Goal: Task Accomplishment & Management: Complete application form

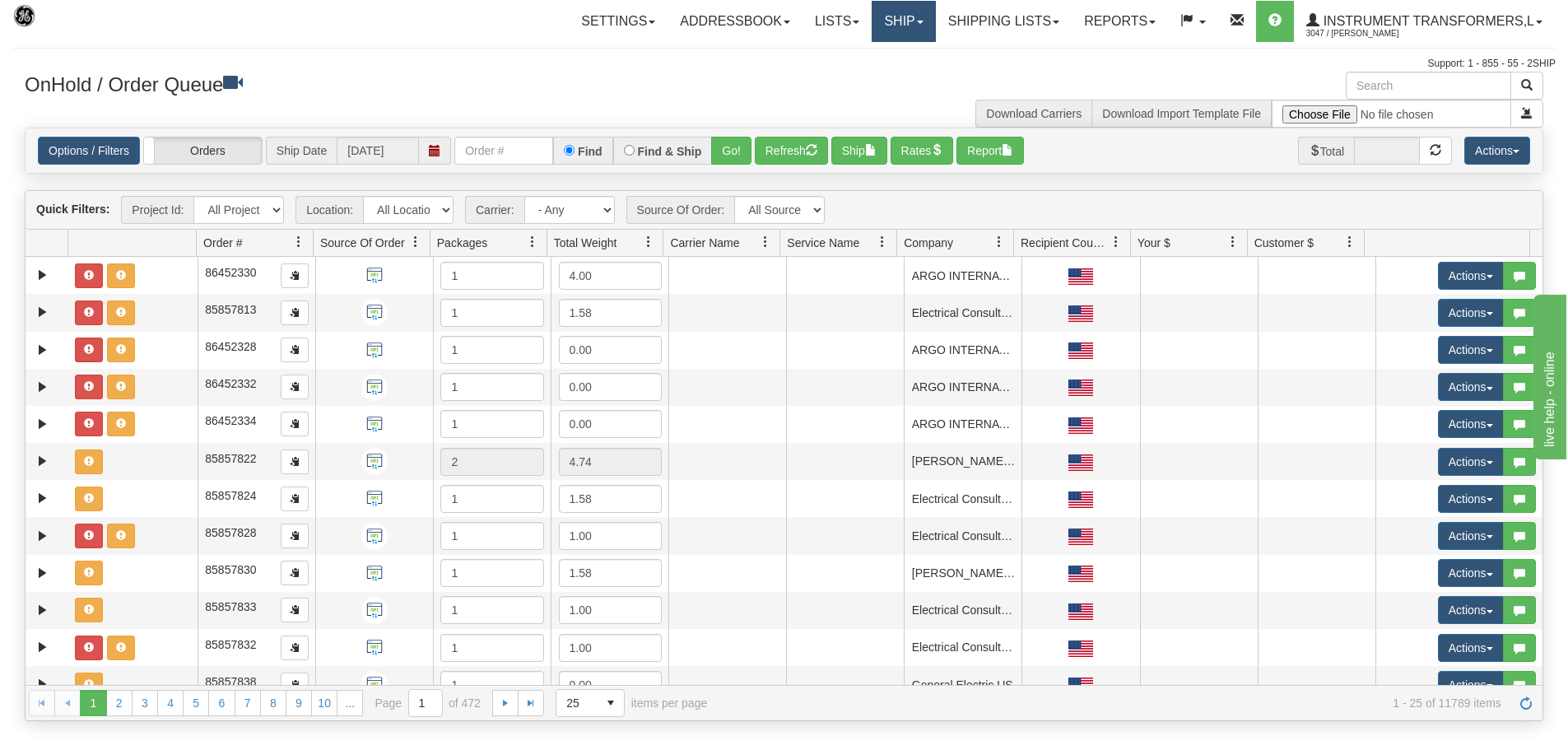
click at [914, 25] on link "Ship" at bounding box center [903, 21] width 64 height 41
click at [886, 54] on link "Ship Screen" at bounding box center [861, 58] width 149 height 22
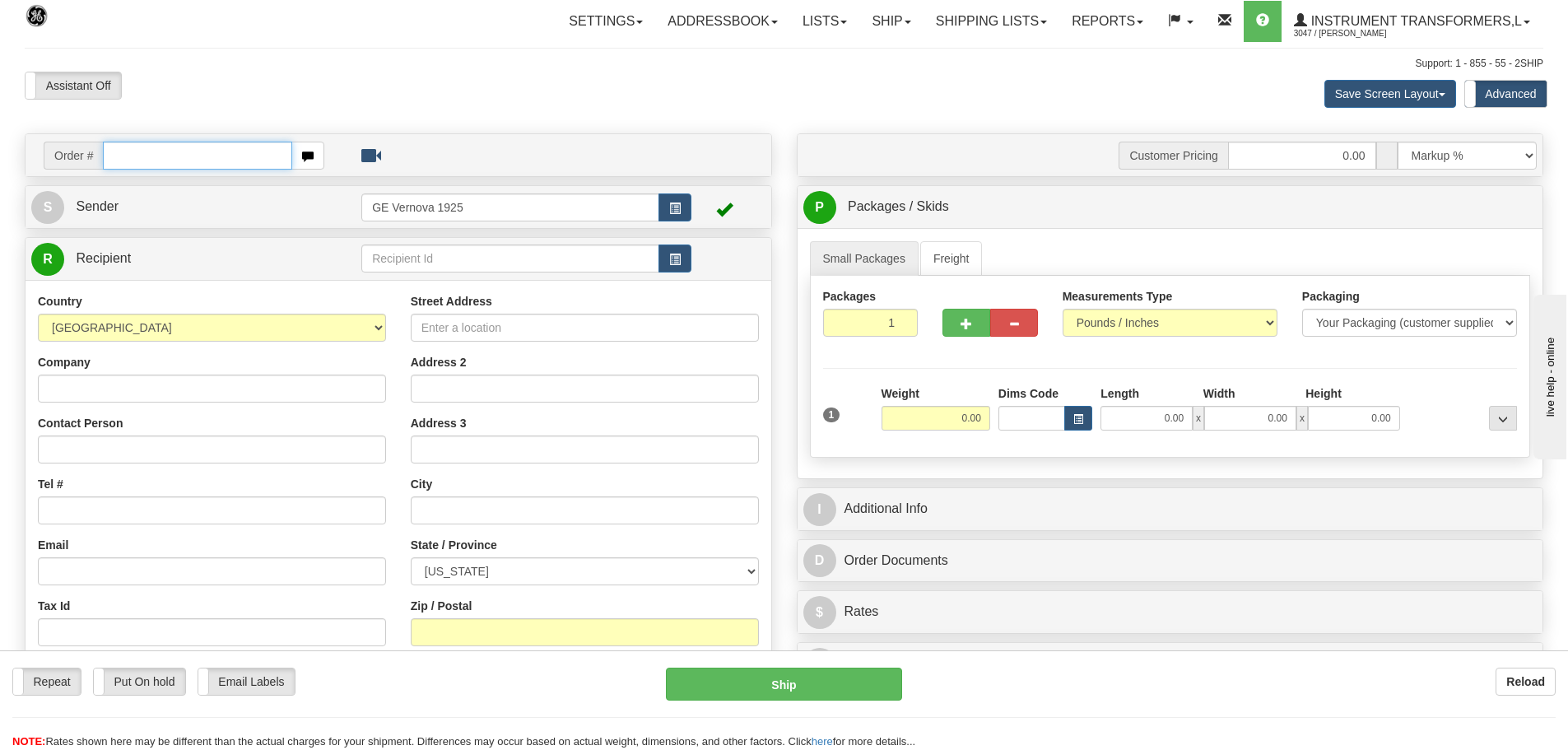
click at [127, 152] on input "text" at bounding box center [197, 155] width 190 height 28
type input "86705471"
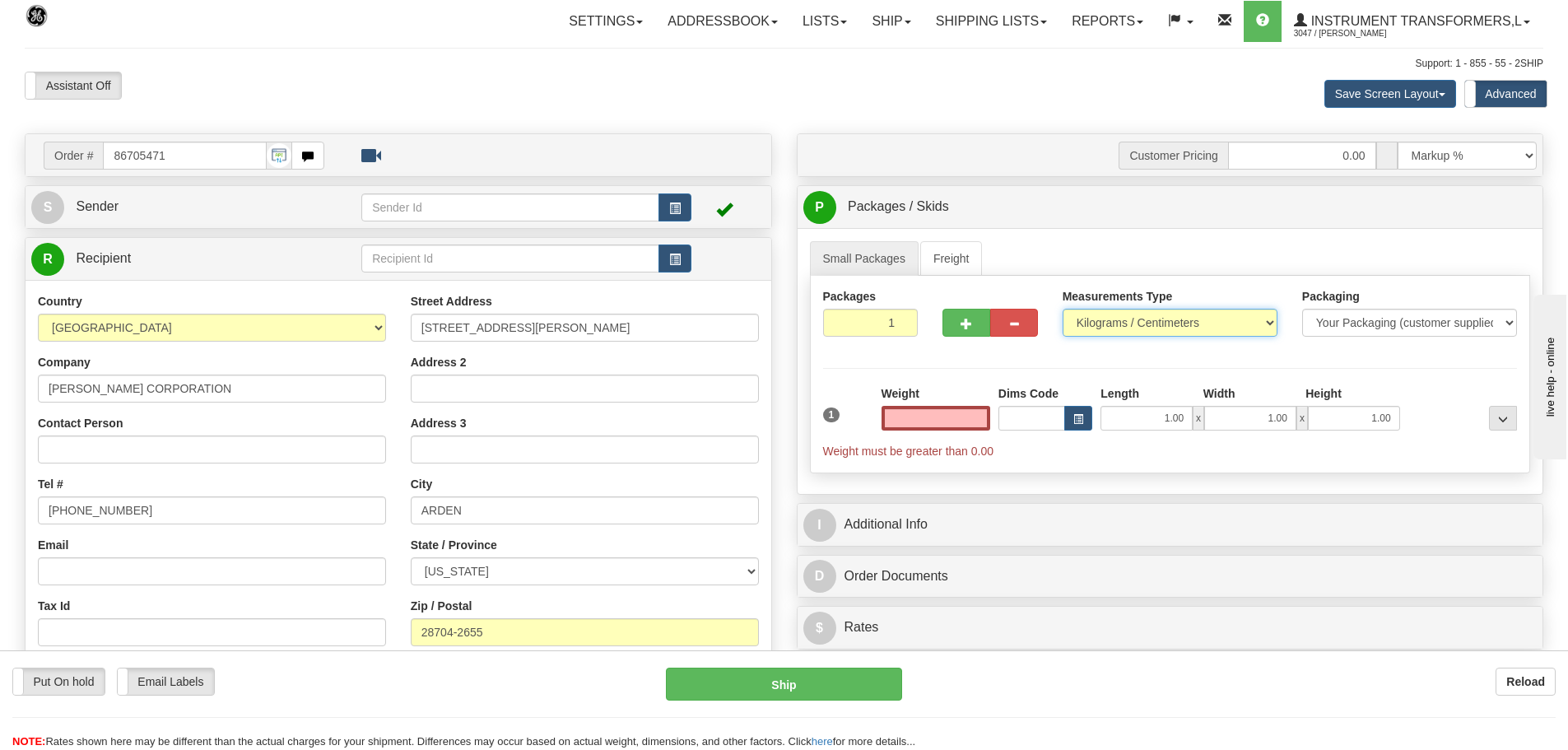
type input "0.00"
click at [1272, 324] on select "Pounds / Inches Kilograms / Centimeters" at bounding box center [1169, 322] width 215 height 28
select select "0"
click at [1062, 309] on select "Pounds / Inches Kilograms / Centimeters" at bounding box center [1169, 322] width 215 height 28
click at [977, 419] on input "0.00" at bounding box center [936, 418] width 109 height 25
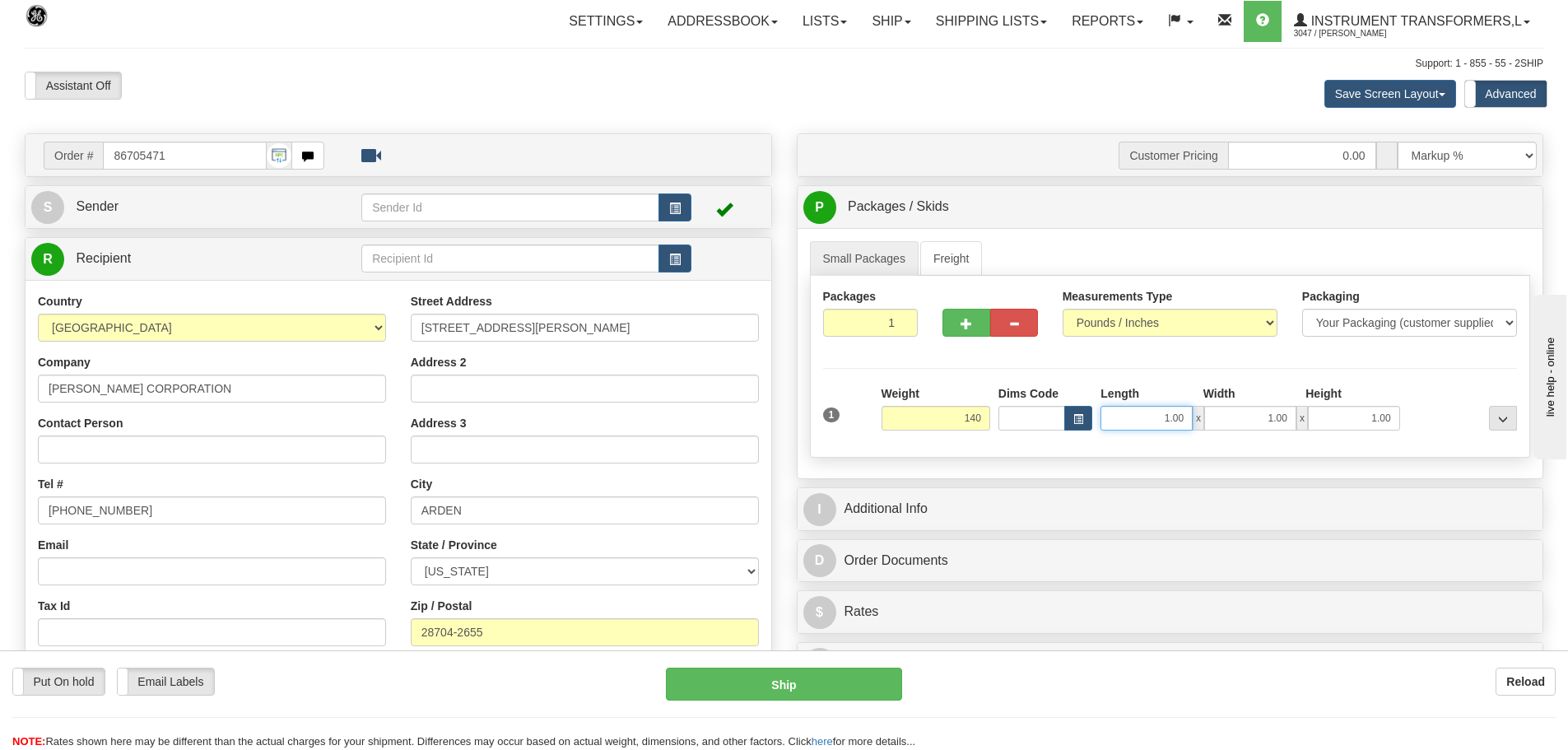
type input "140.00"
click at [1188, 418] on input "1.00" at bounding box center [1147, 418] width 93 height 25
type input "1"
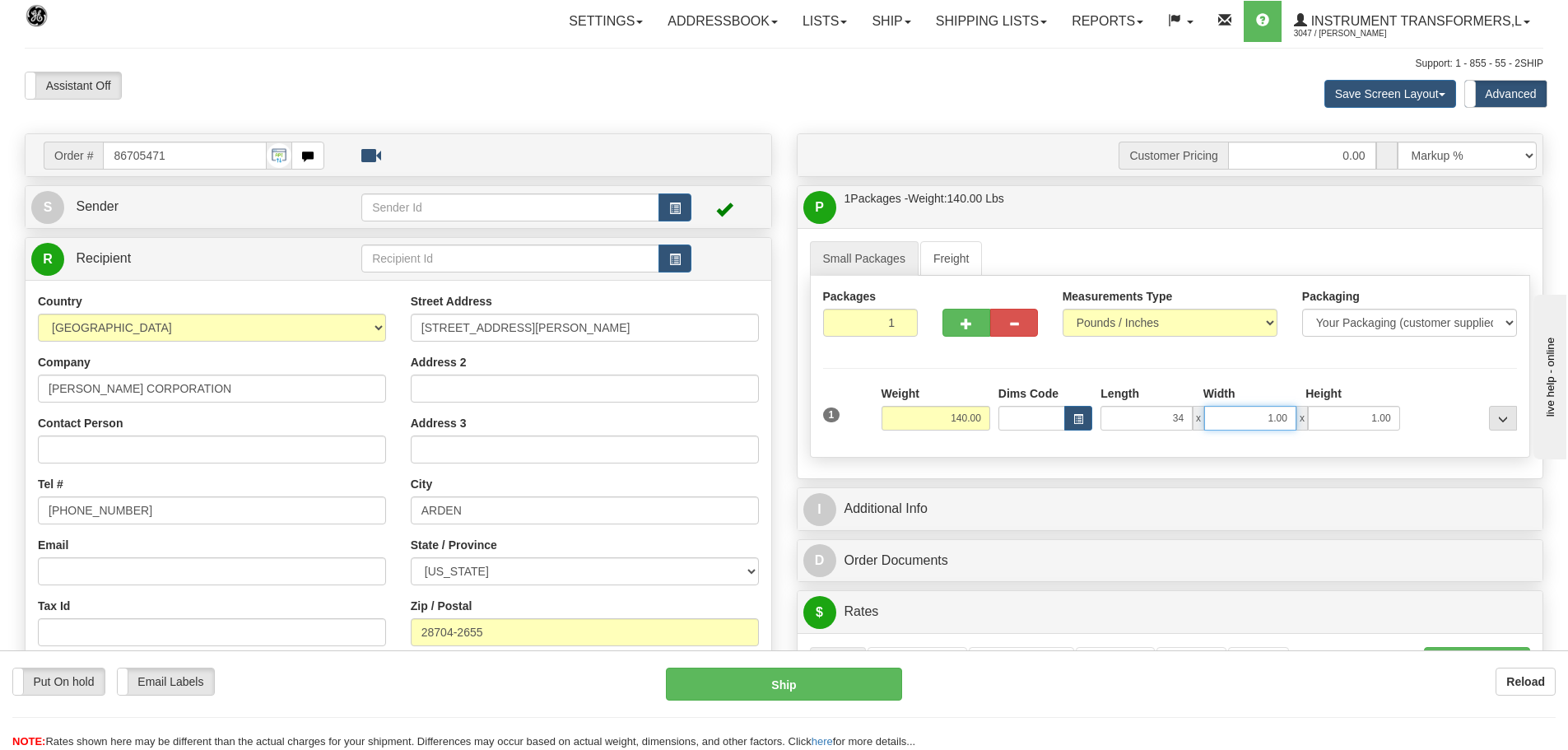
type input "34.00"
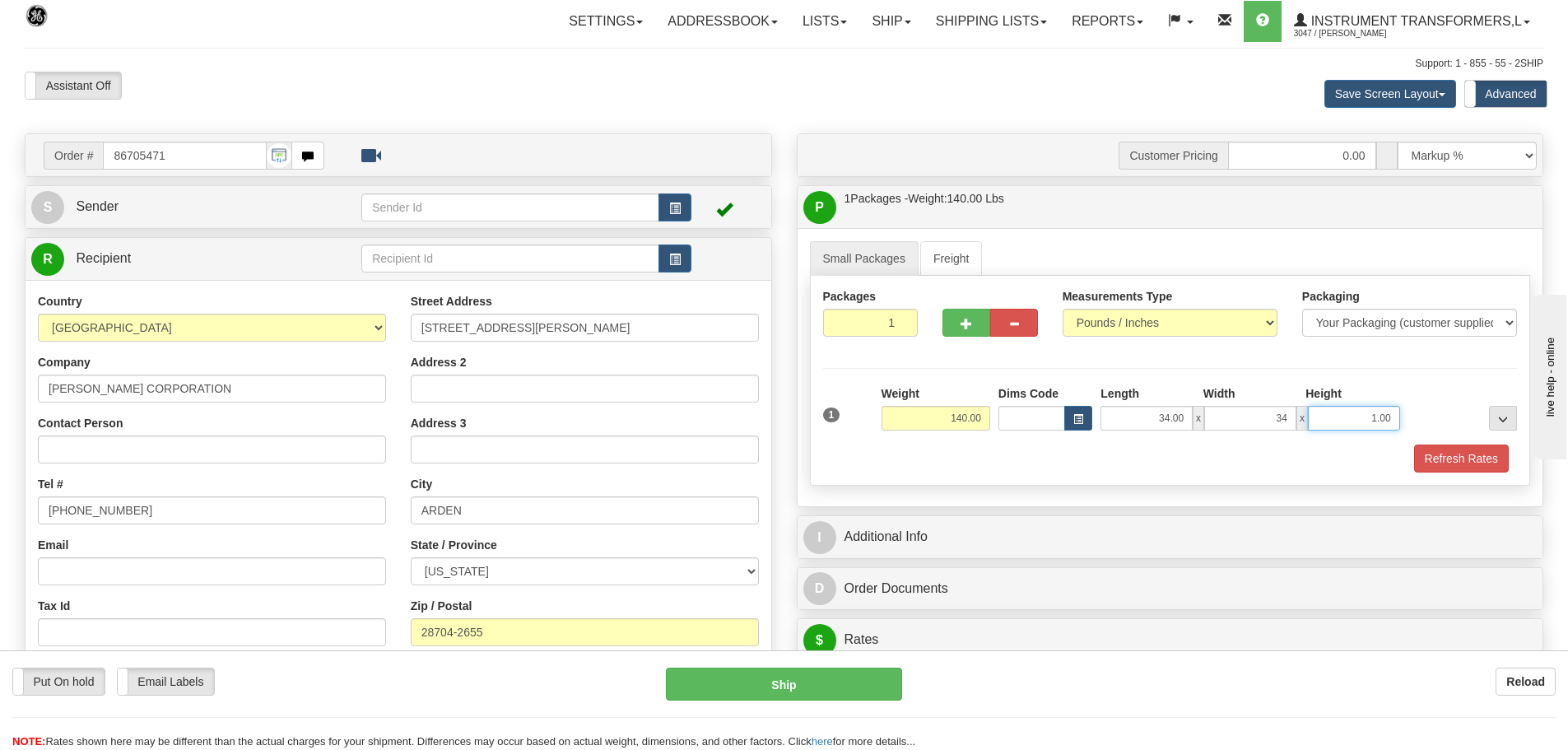
type input "34.00"
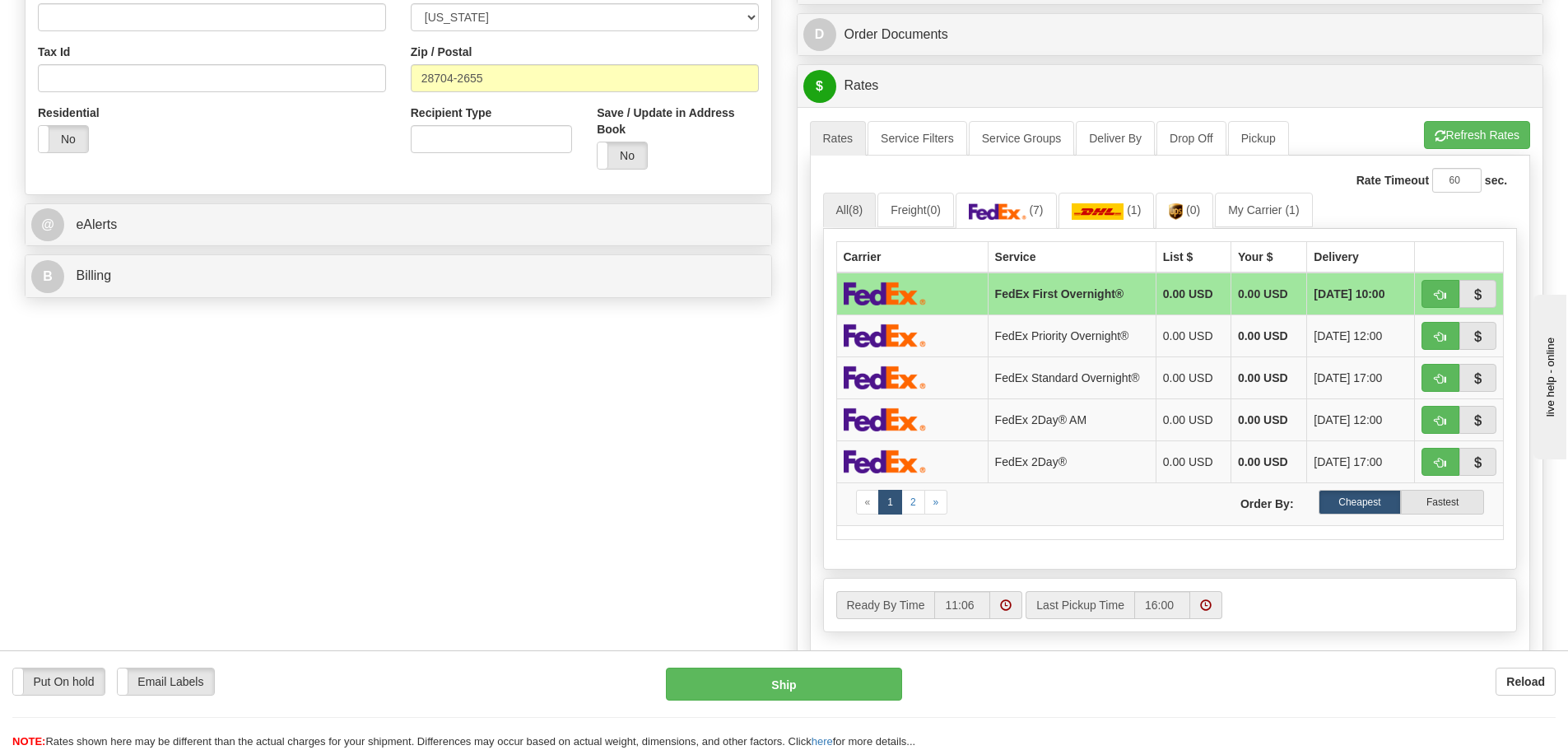
scroll to position [577, 0]
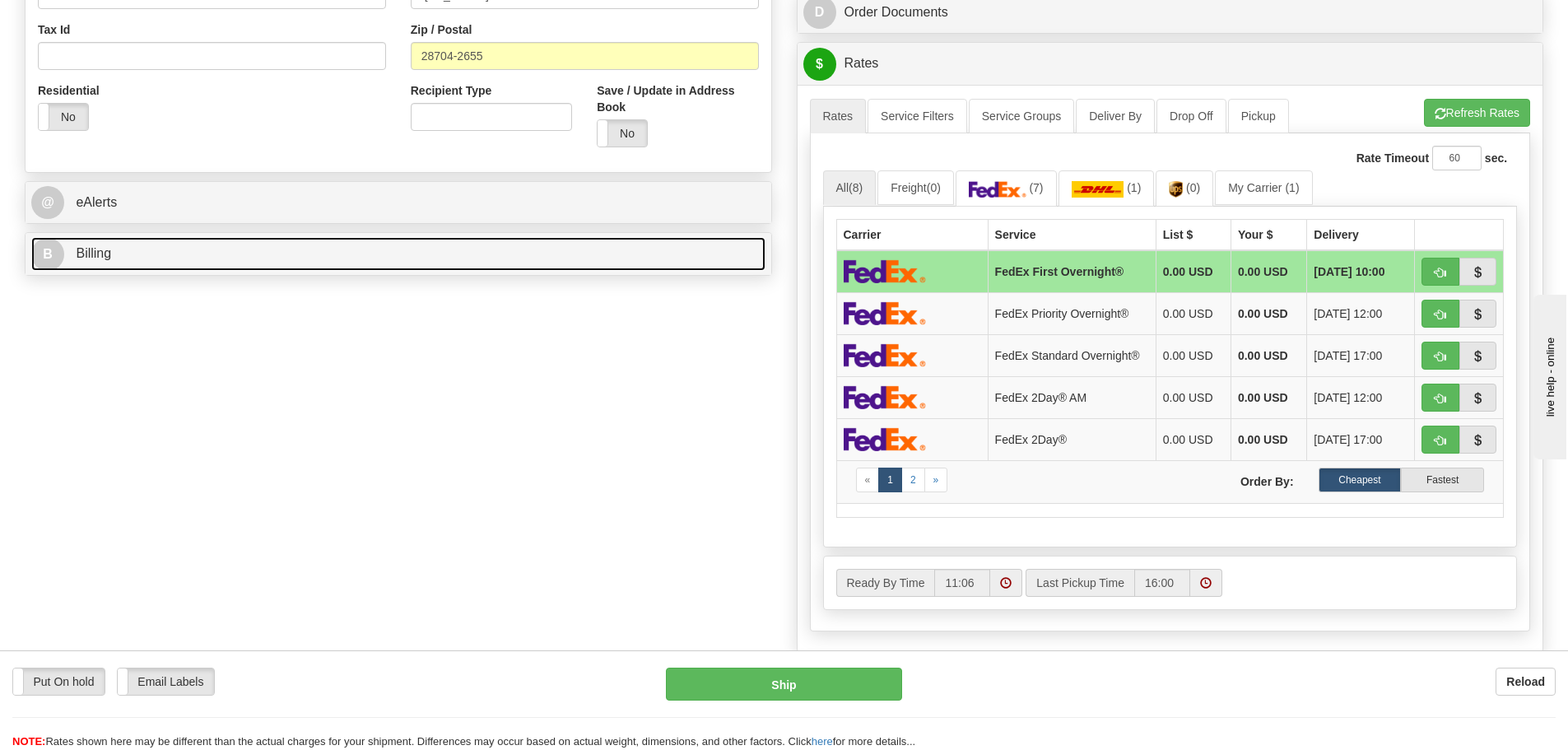
type input "37.00"
click at [217, 260] on link "B Billing" at bounding box center [398, 253] width 735 height 34
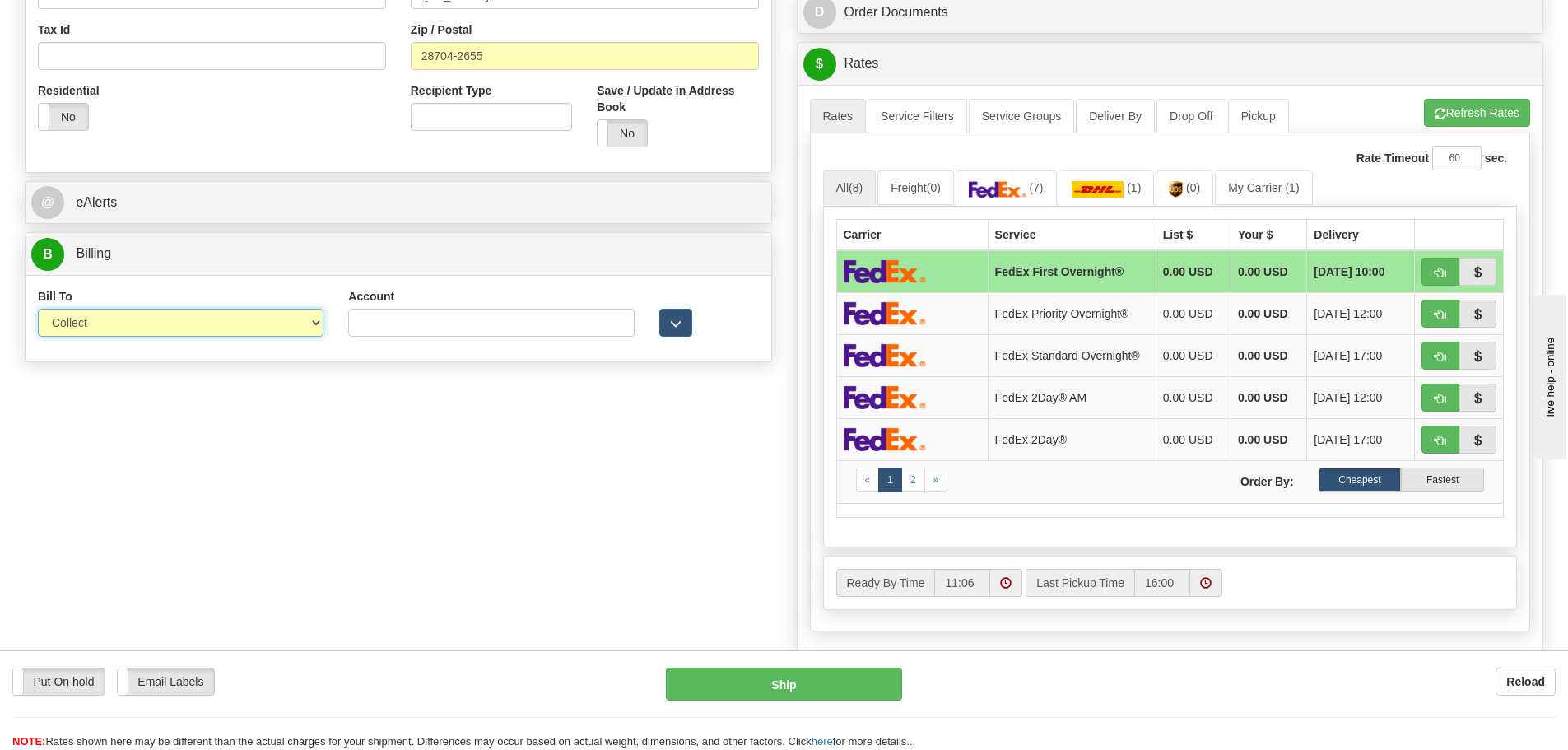
click at [318, 325] on select "Sender Recipient Third Party Collect" at bounding box center [181, 322] width 286 height 28
select select "2"
click at [38, 309] on select "Sender Recipient Third Party Collect" at bounding box center [181, 322] width 286 height 28
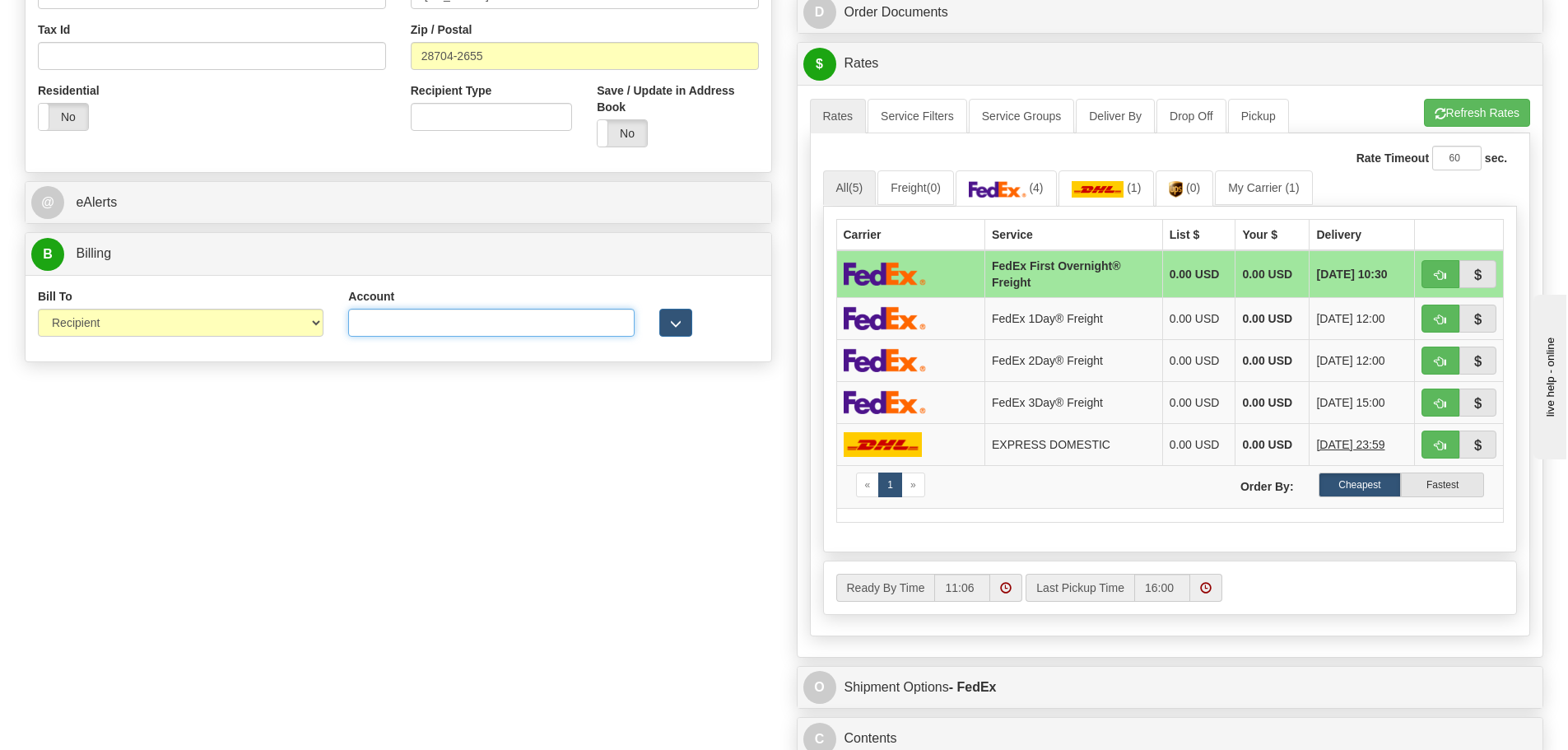
click at [401, 324] on input "Account" at bounding box center [490, 322] width 286 height 28
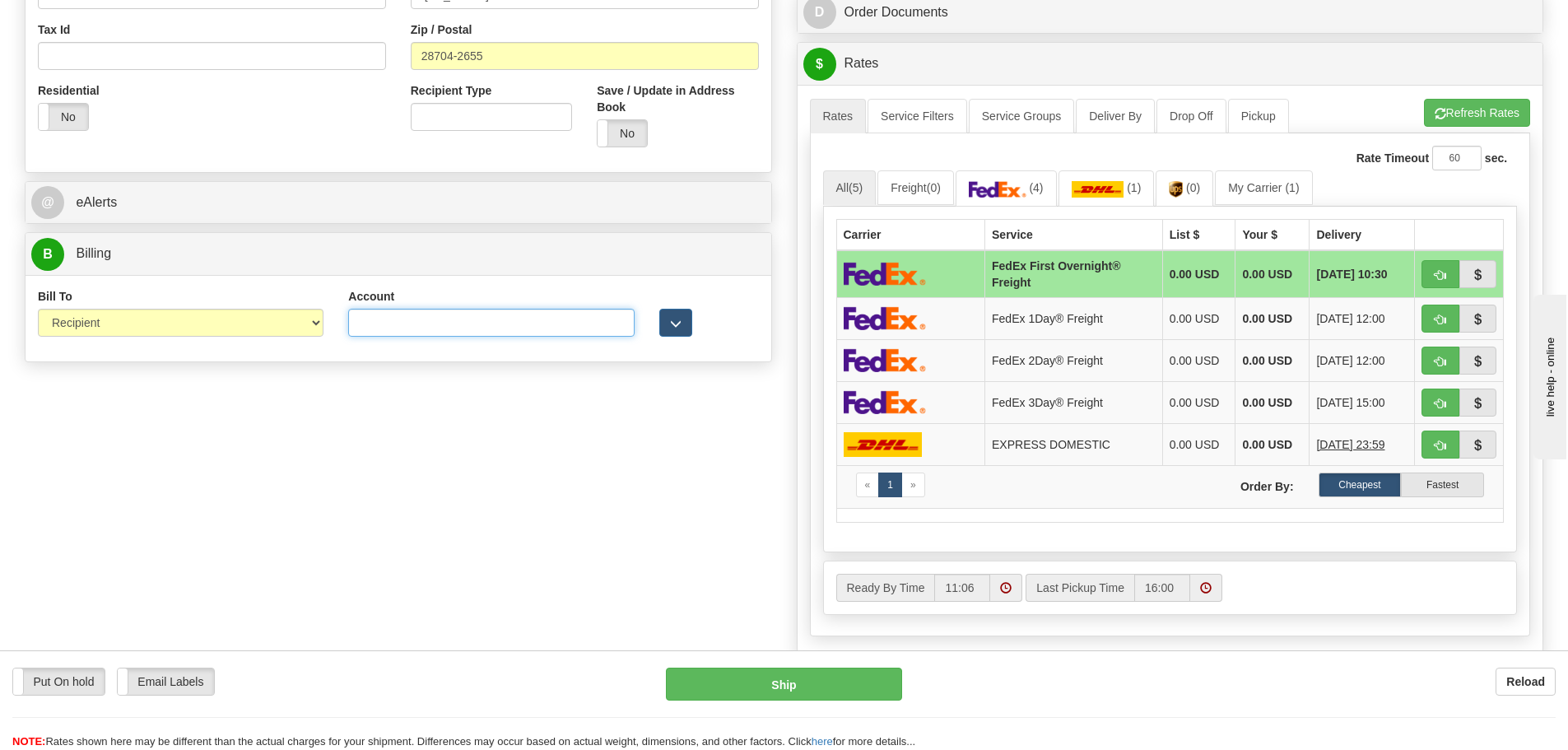
paste input "103014760"
type input "103014760"
click at [1487, 110] on button "Refresh Rates" at bounding box center [1476, 113] width 106 height 28
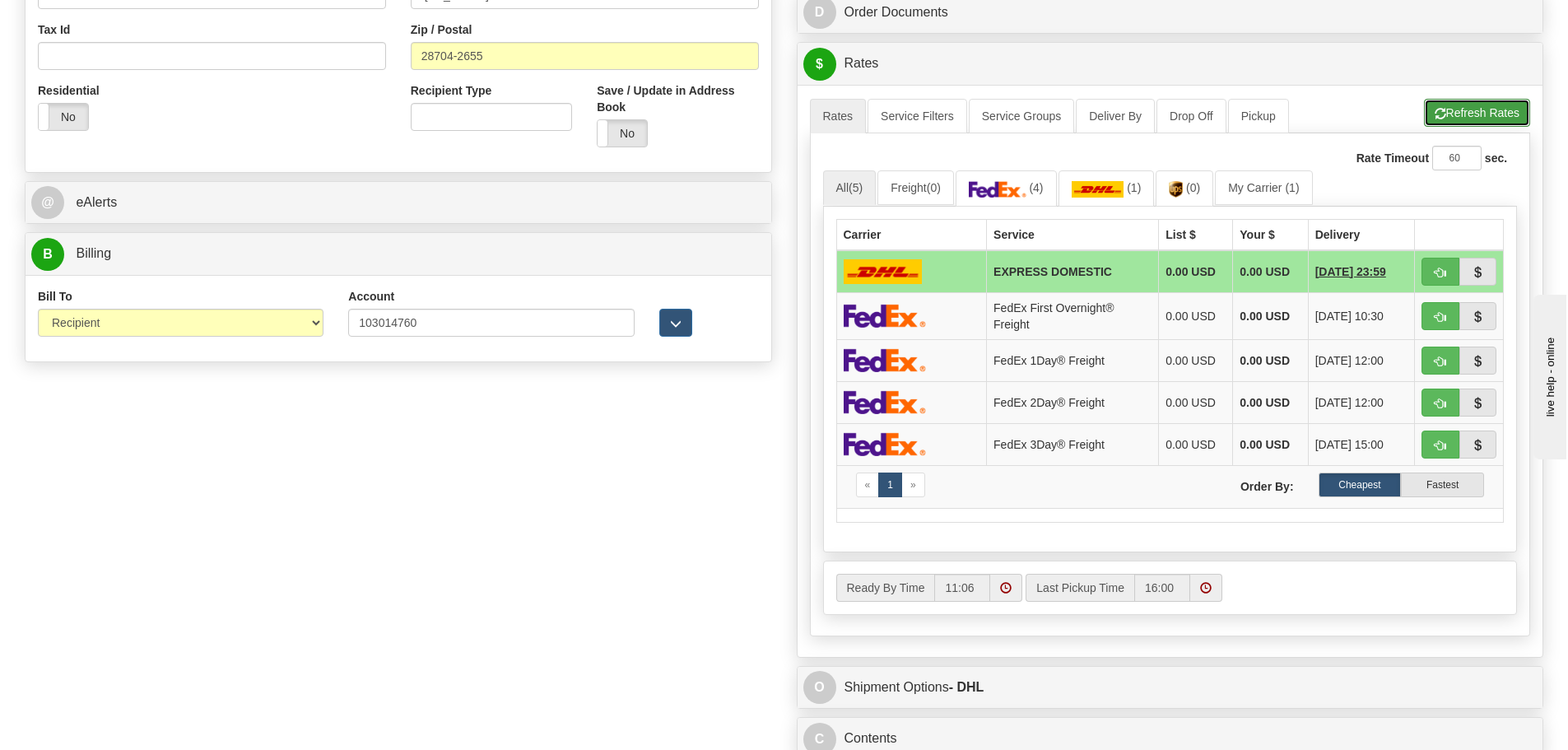
click at [1483, 105] on button "Refresh Rates" at bounding box center [1476, 113] width 106 height 28
click at [1437, 362] on span "button" at bounding box center [1440, 362] width 12 height 11
type input "70"
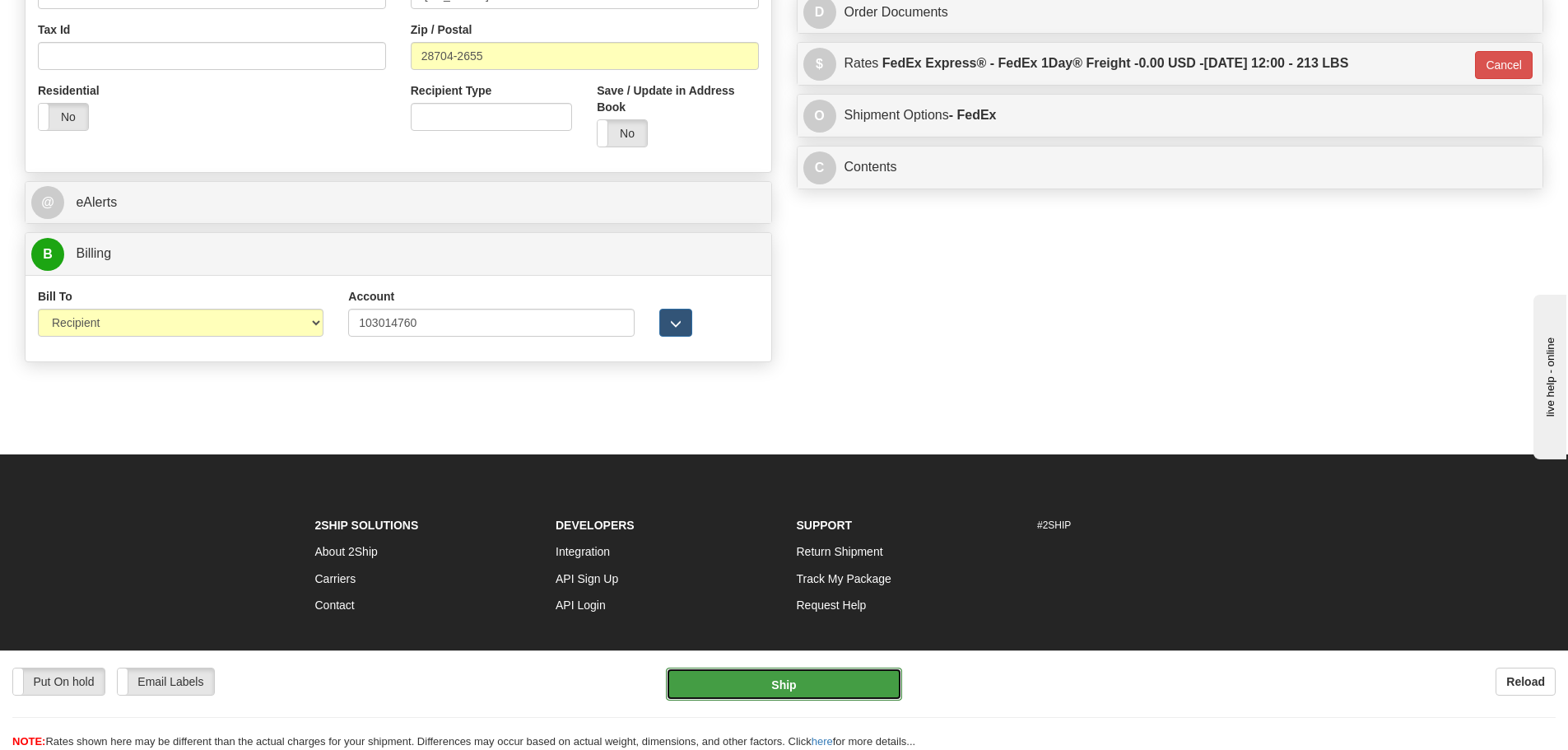
click at [802, 693] on button "Ship" at bounding box center [784, 684] width 236 height 33
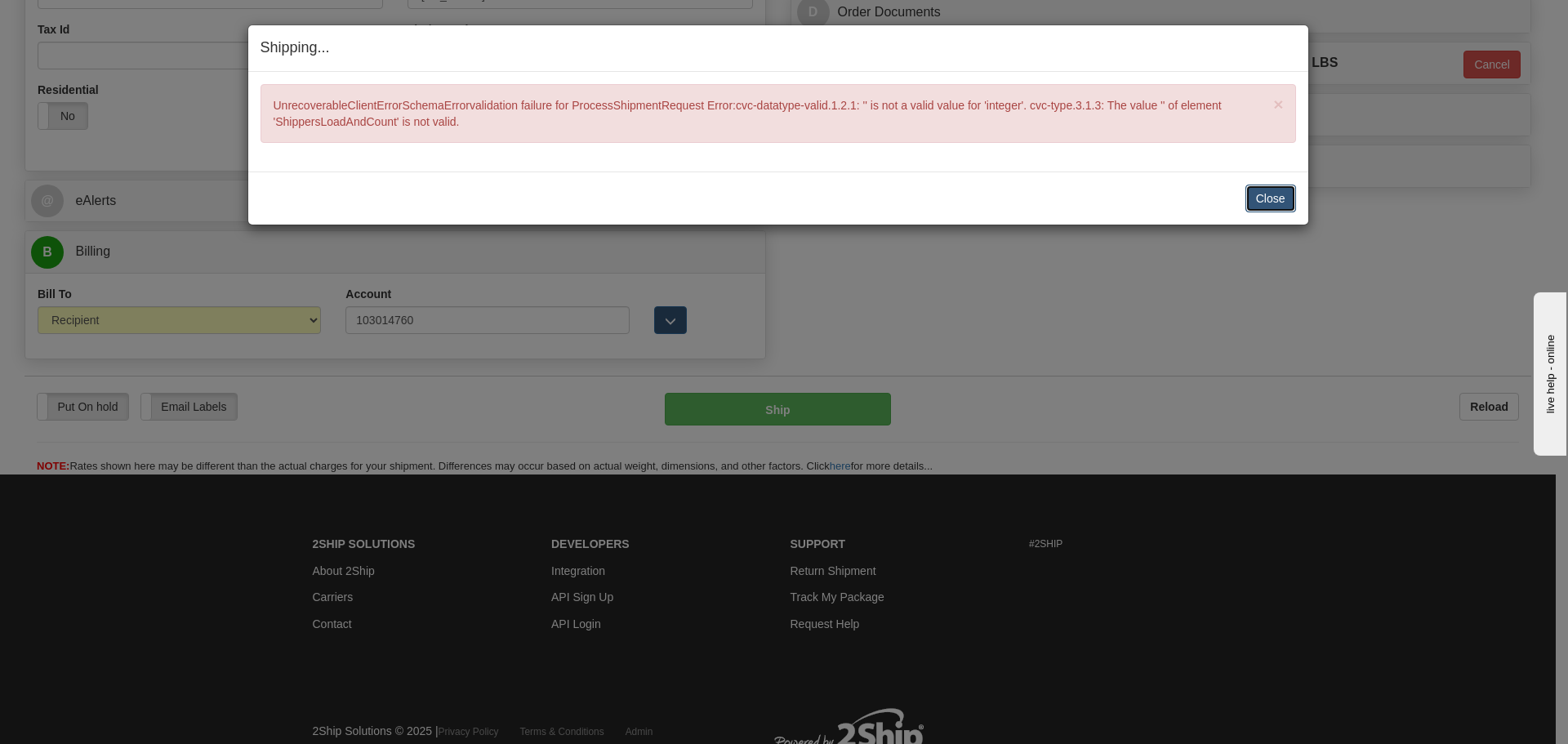
click at [1282, 195] on button "Close" at bounding box center [1270, 198] width 50 height 28
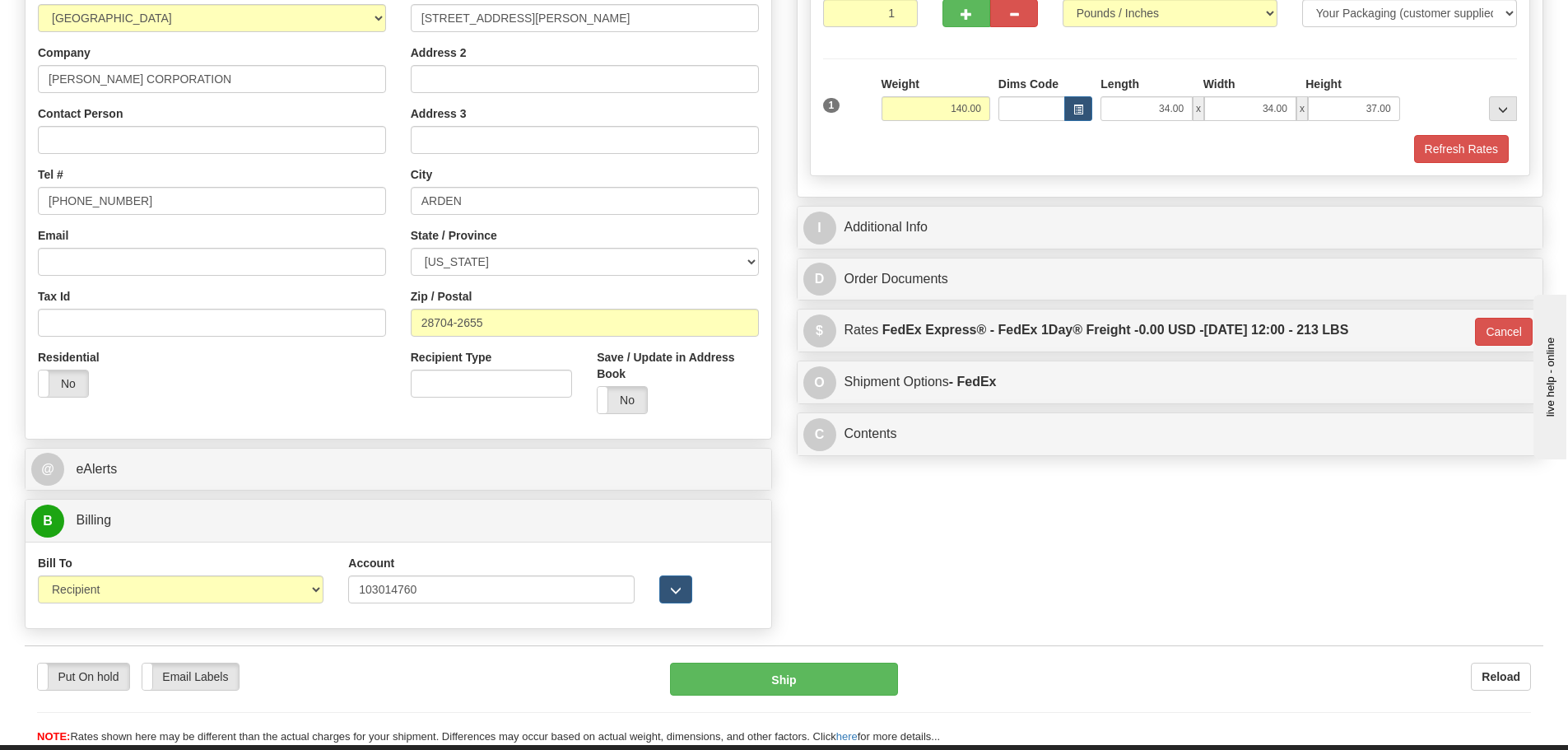
scroll to position [164, 0]
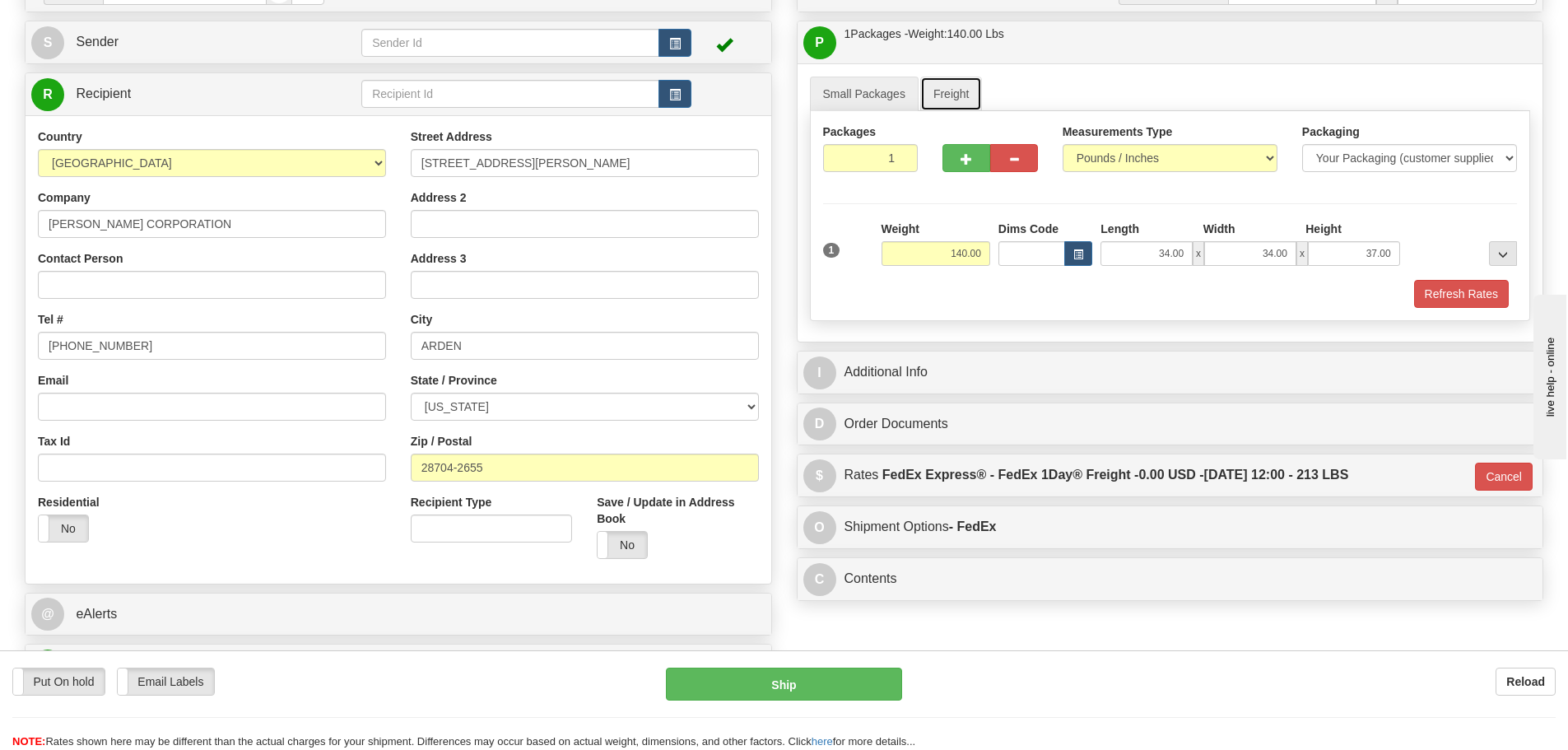
click at [955, 91] on link "Freight" at bounding box center [952, 94] width 63 height 35
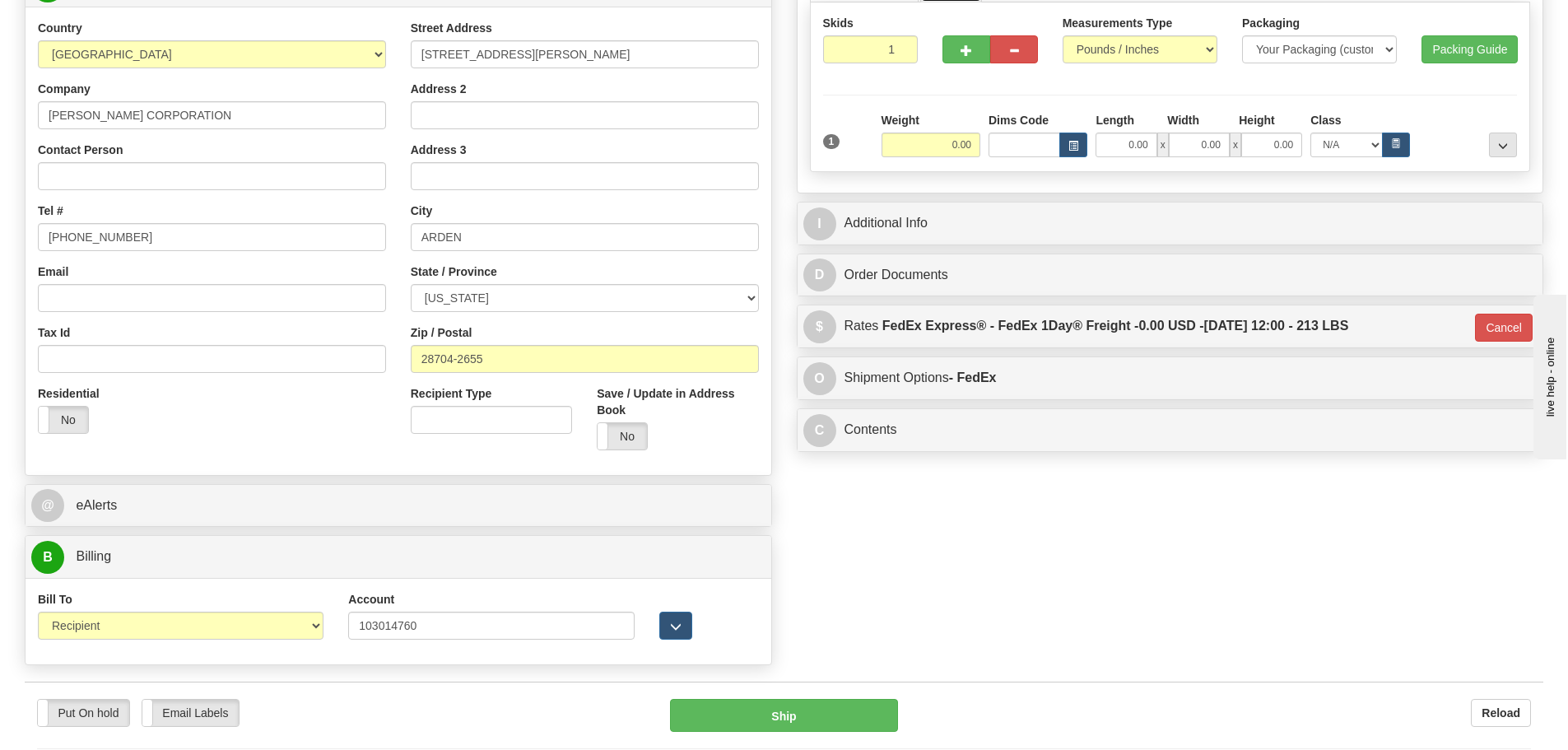
scroll to position [411, 0]
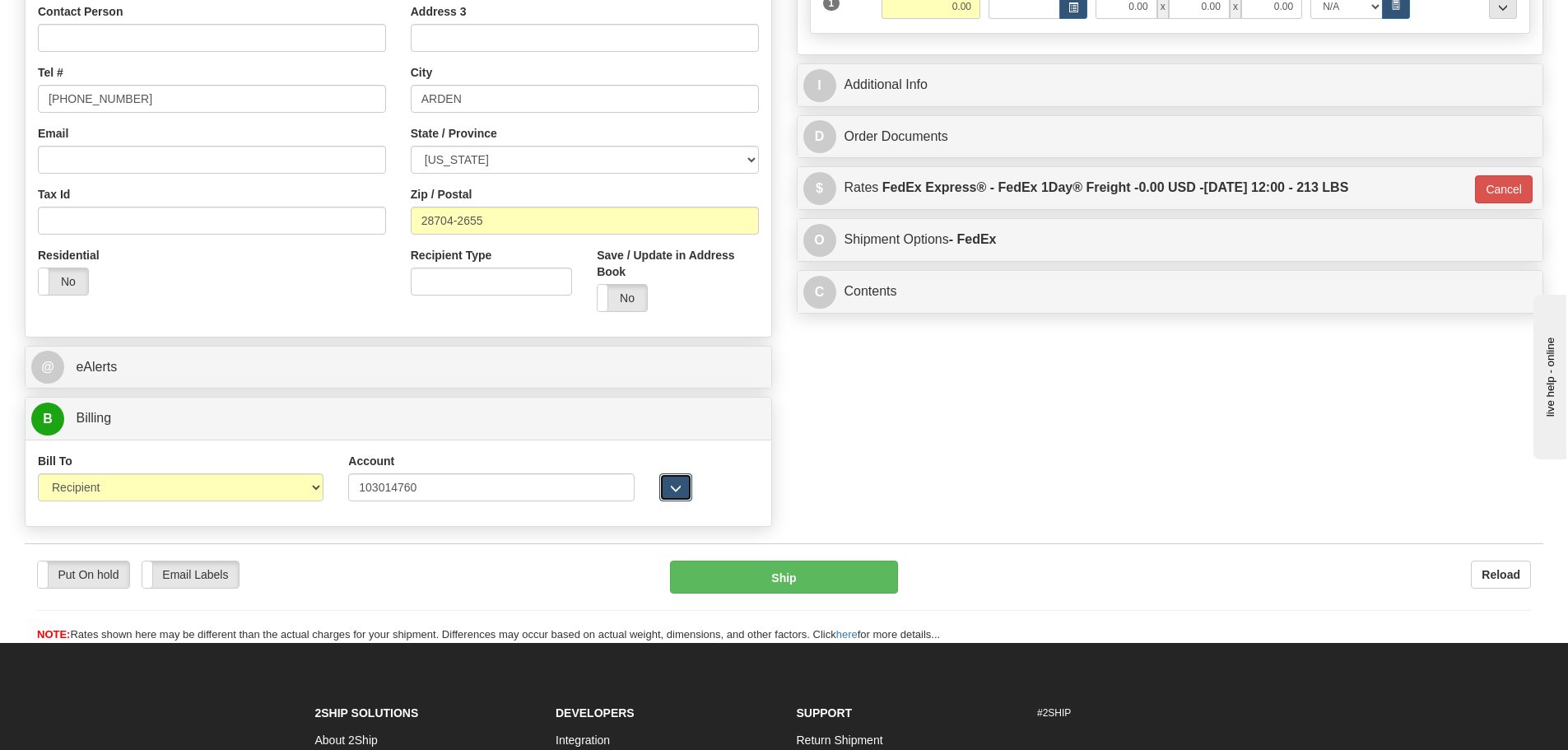
click at [676, 494] on span "button" at bounding box center [676, 488] width 12 height 11
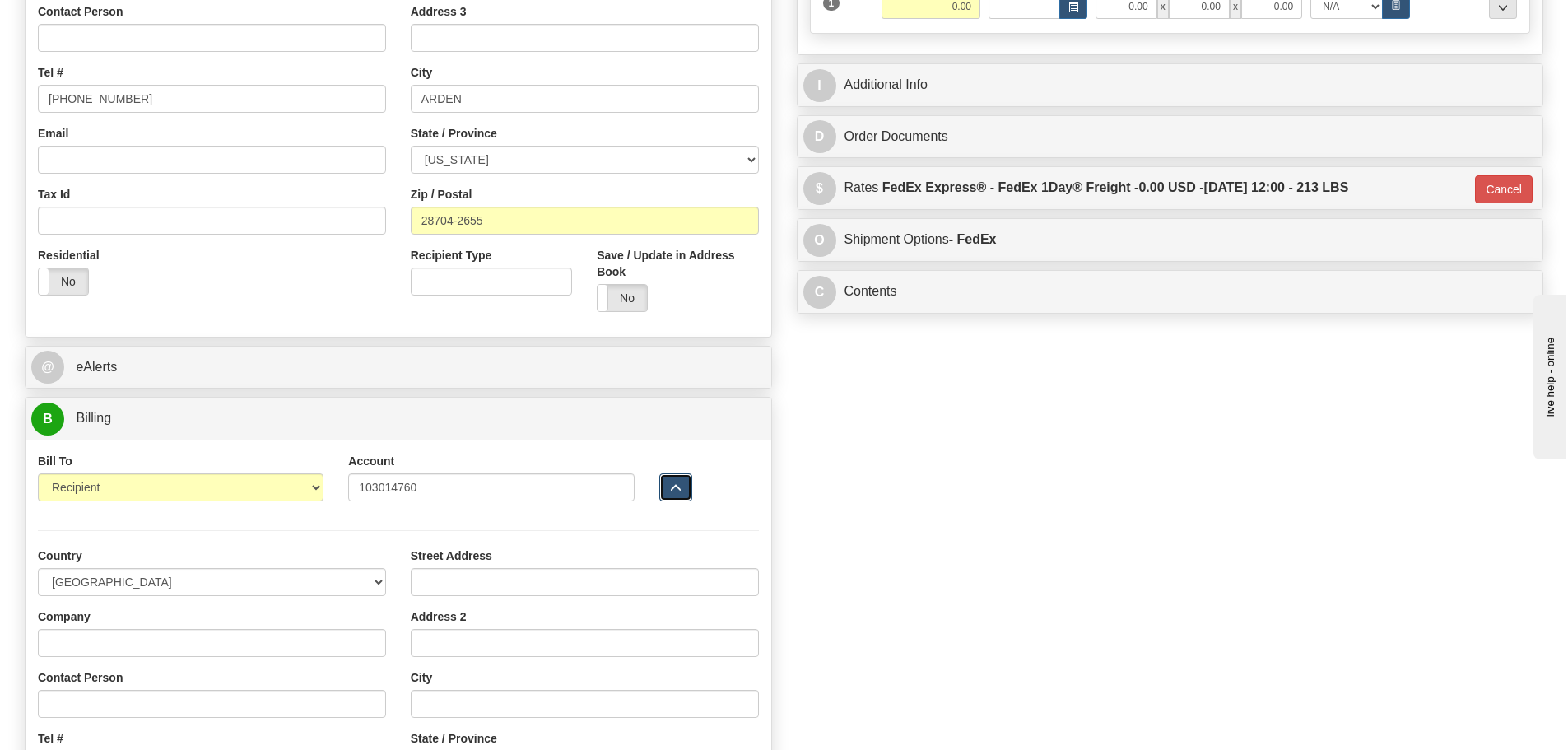
click at [676, 494] on span "button" at bounding box center [676, 488] width 12 height 11
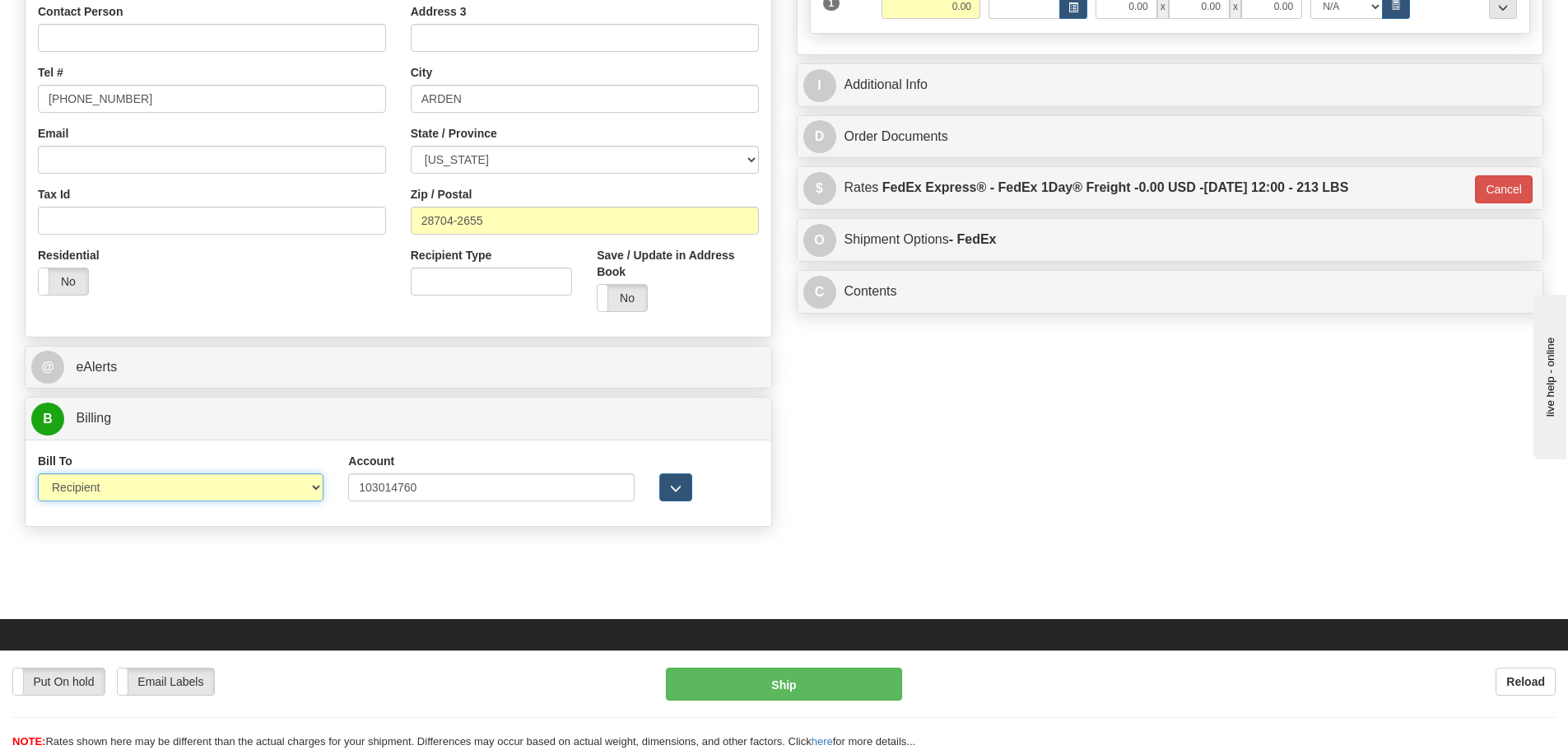
click at [312, 488] on select "Sender Recipient Third Party Collect" at bounding box center [181, 487] width 286 height 28
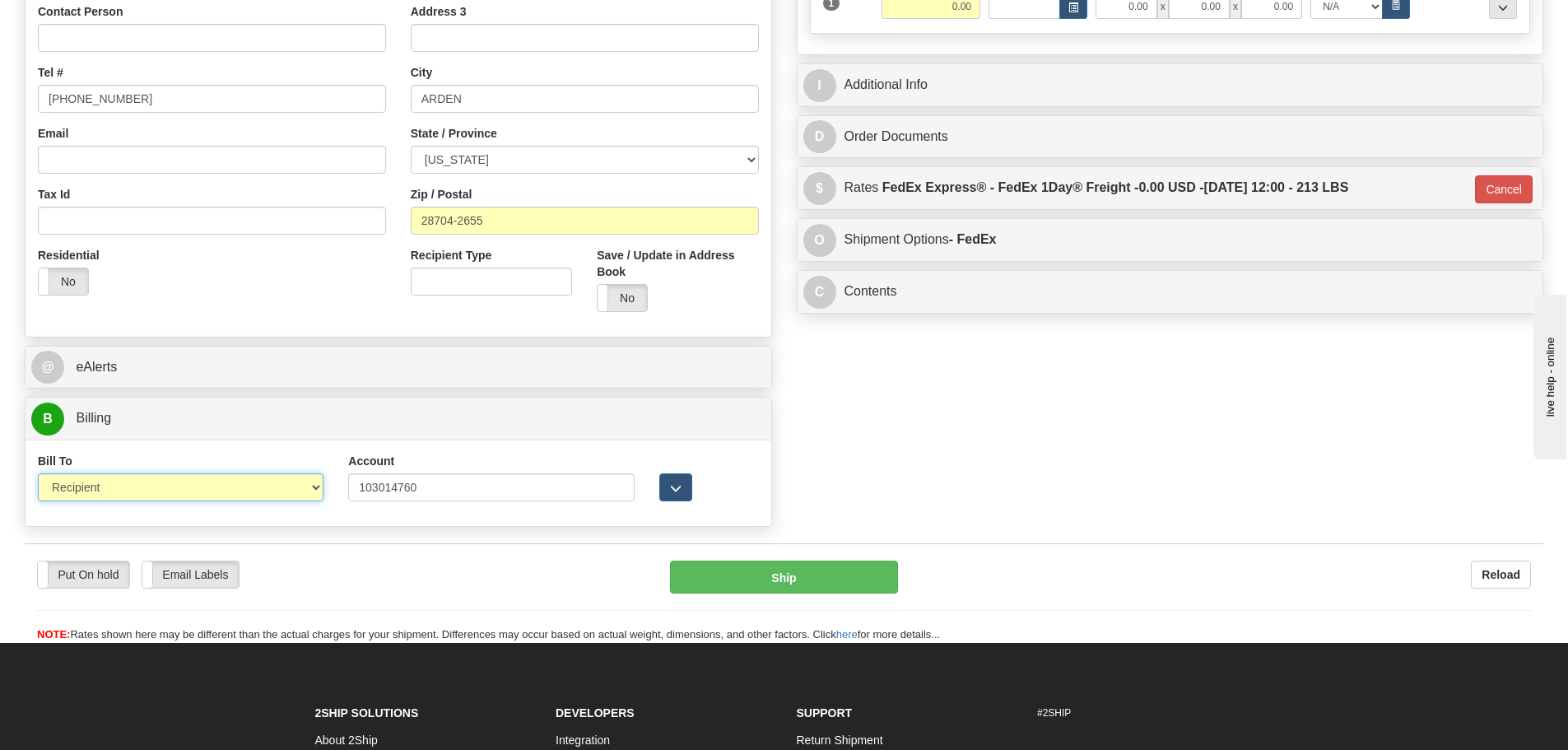
click at [38, 473] on select "Sender Recipient Third Party Collect" at bounding box center [181, 487] width 286 height 28
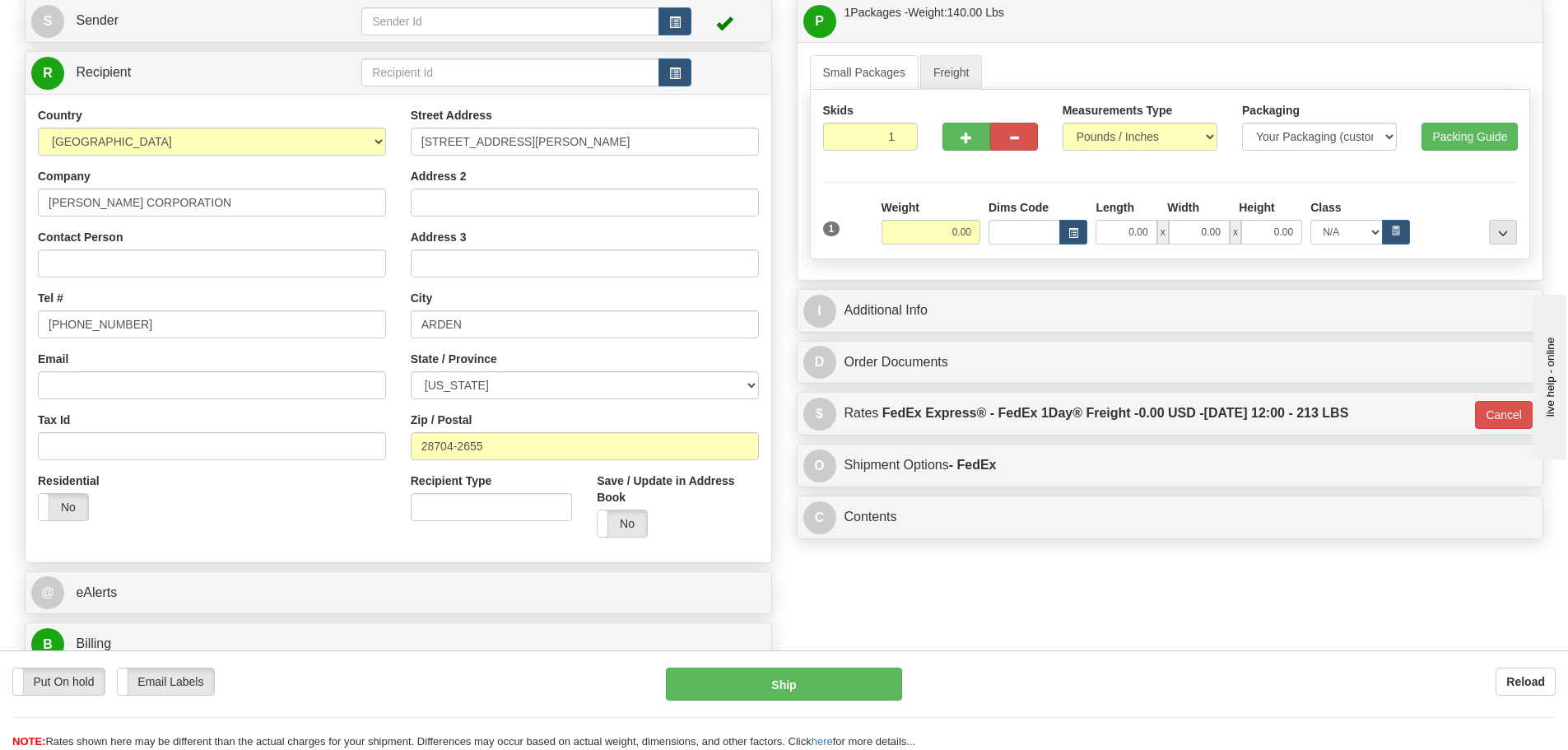
scroll to position [164, 0]
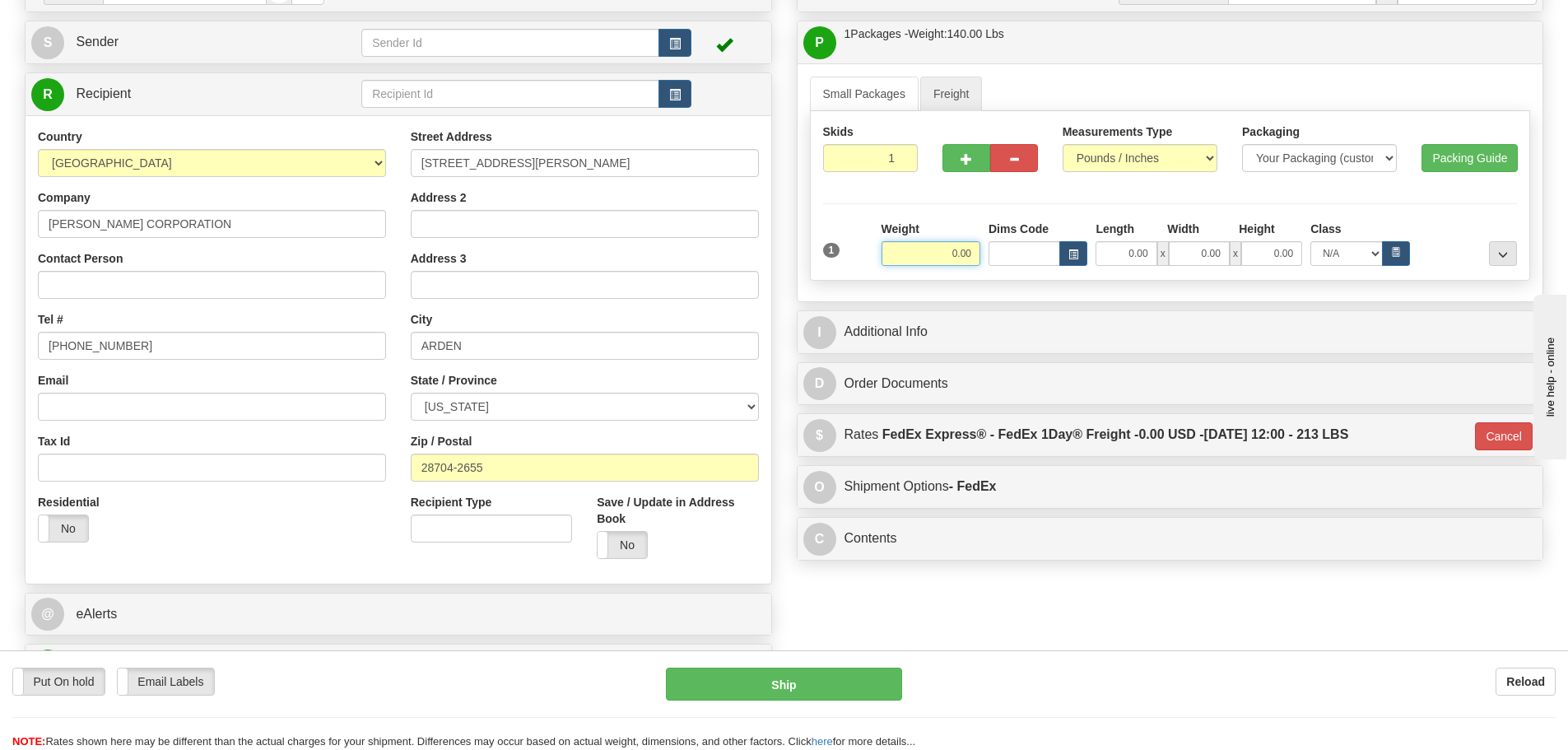
click at [973, 255] on input "0.00" at bounding box center [931, 253] width 99 height 25
type input "140.00"
type input "70"
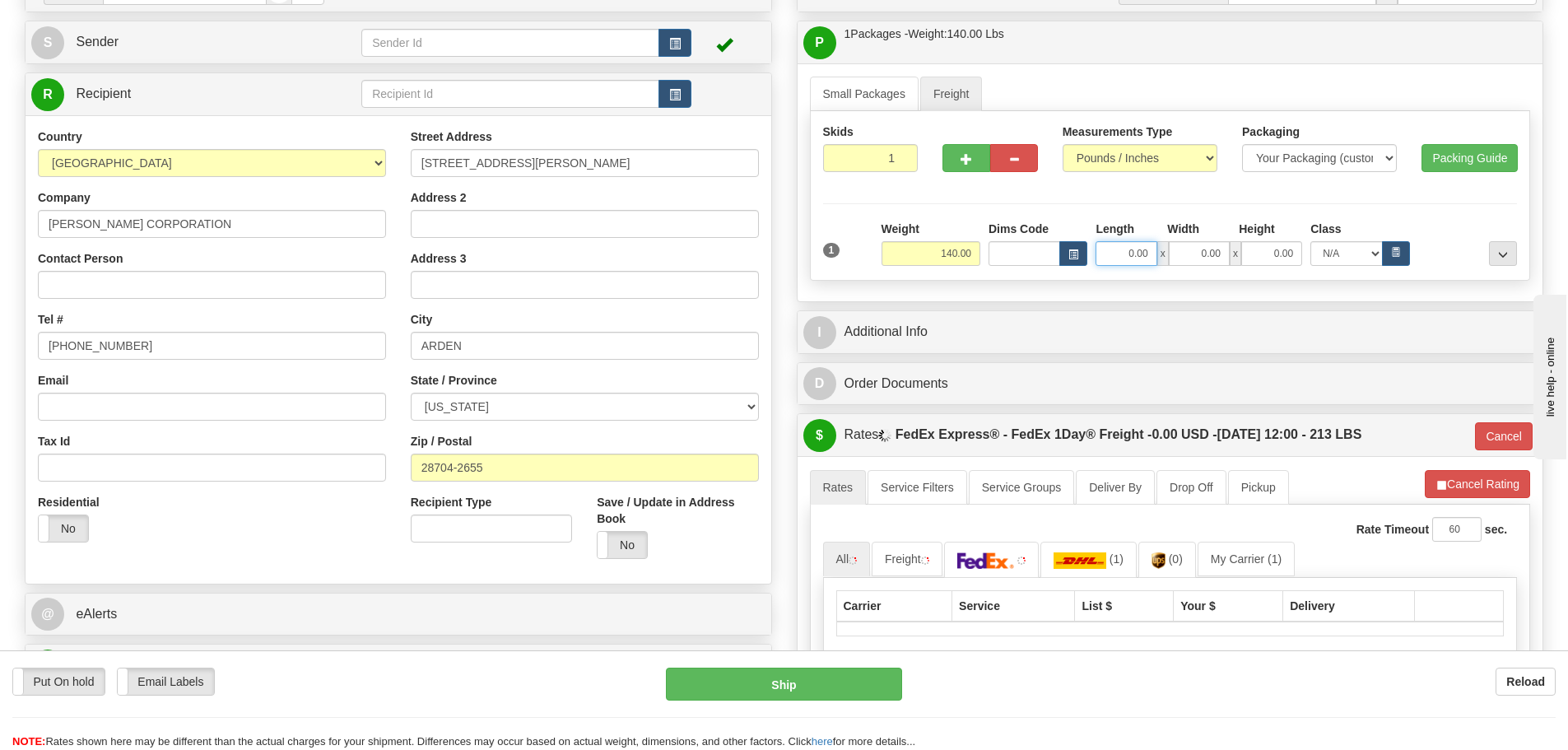
click at [1149, 251] on input "0.00" at bounding box center [1126, 253] width 61 height 25
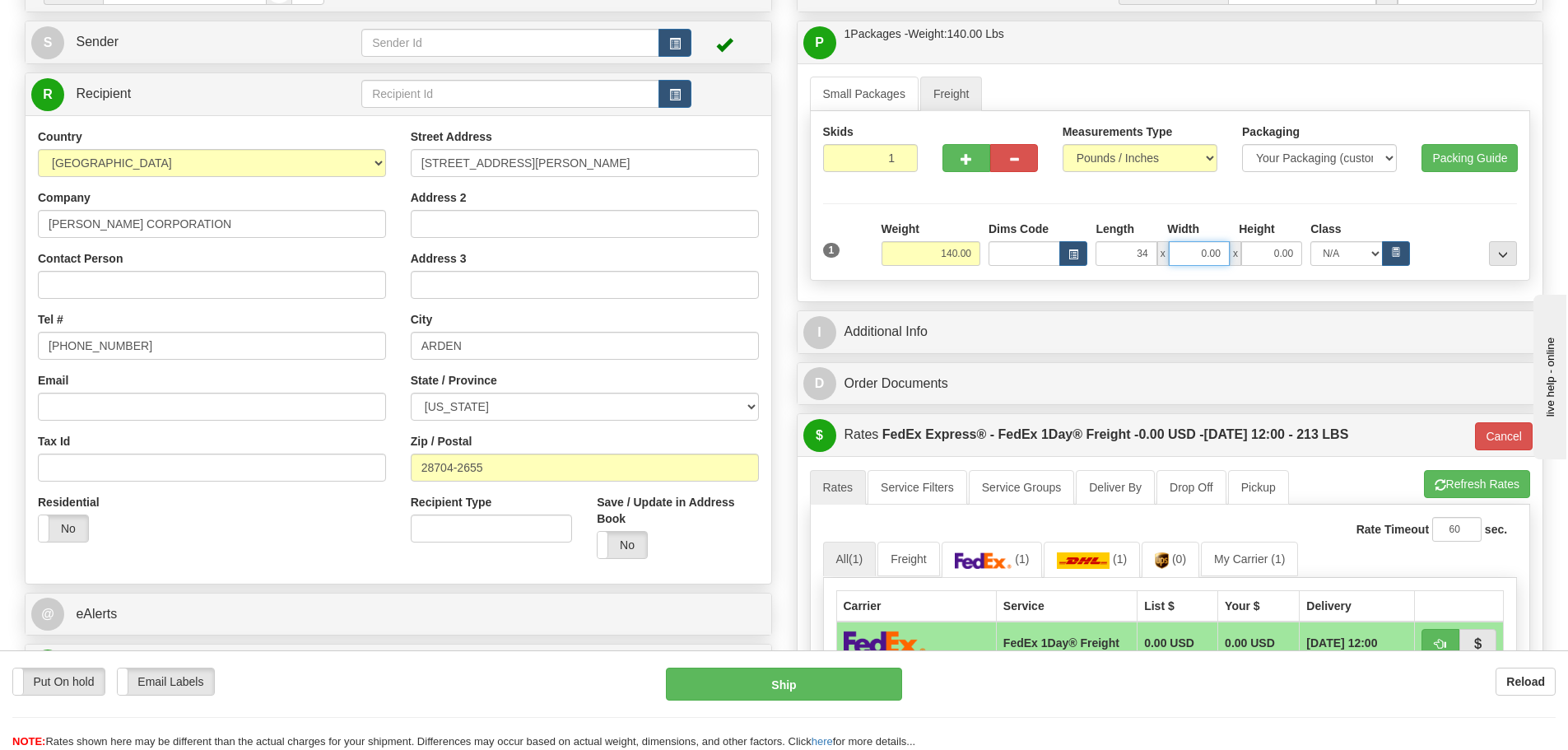
type input "34.00"
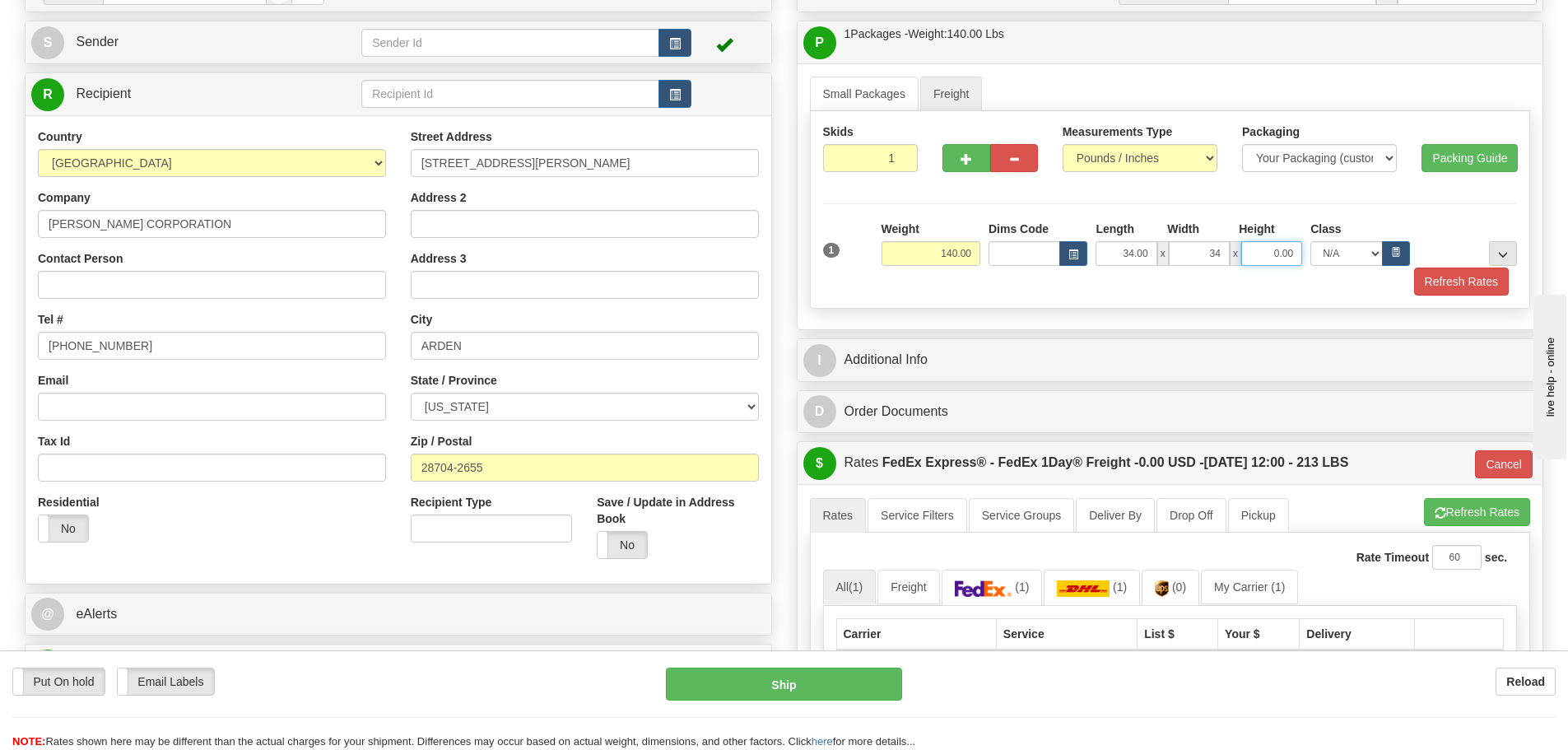
type input "34.00"
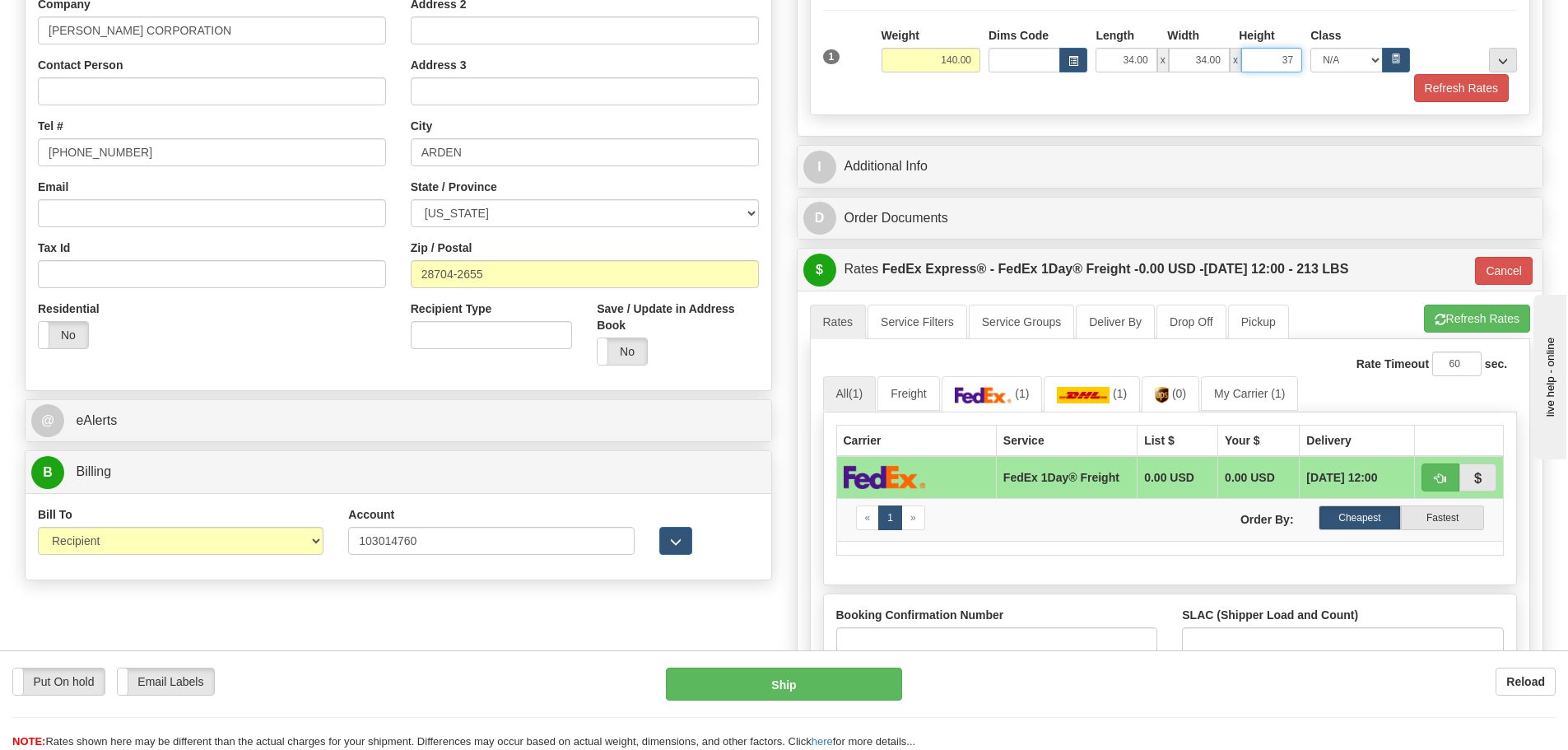
scroll to position [411, 0]
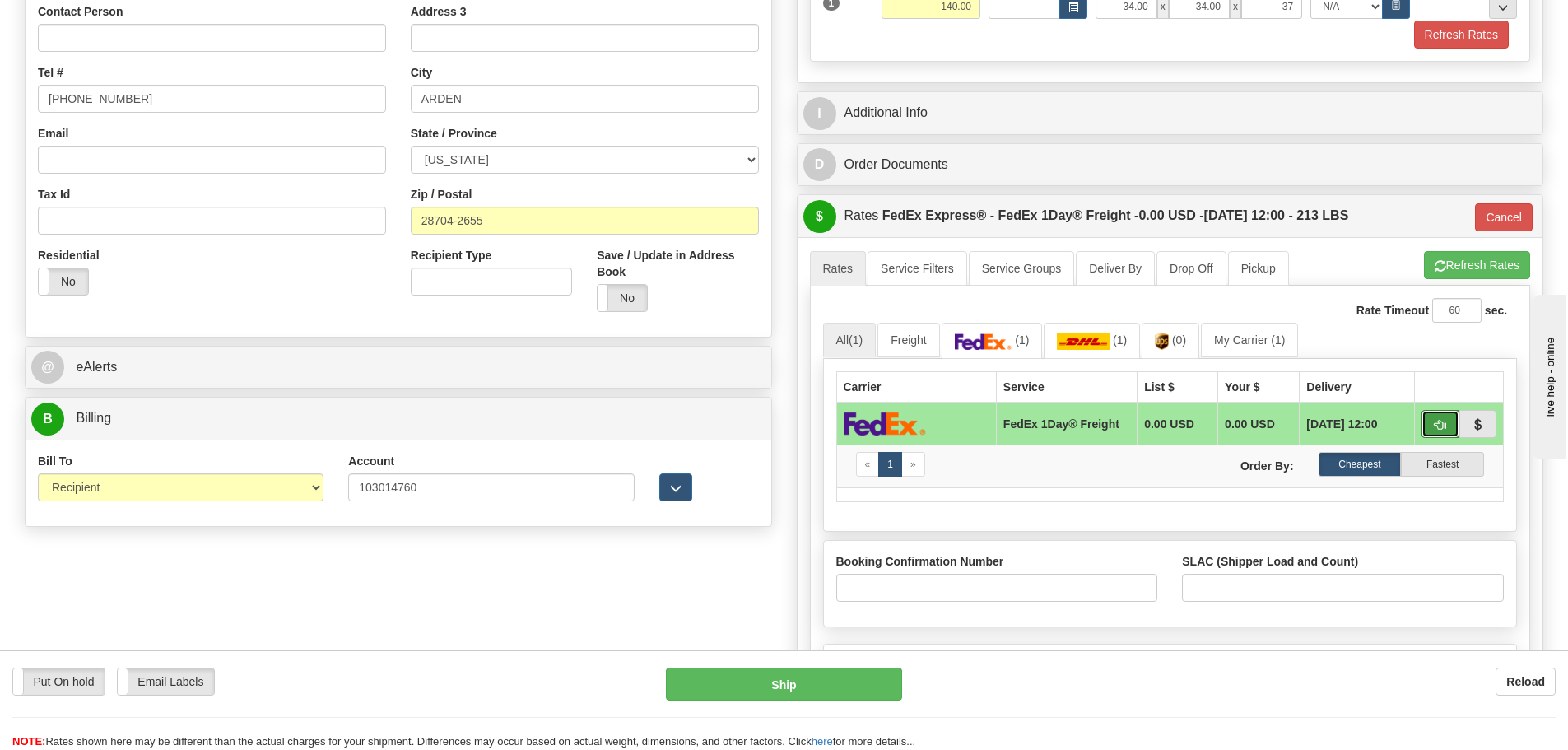
type input "37.00"
click at [1445, 425] on span "button" at bounding box center [1440, 425] width 12 height 11
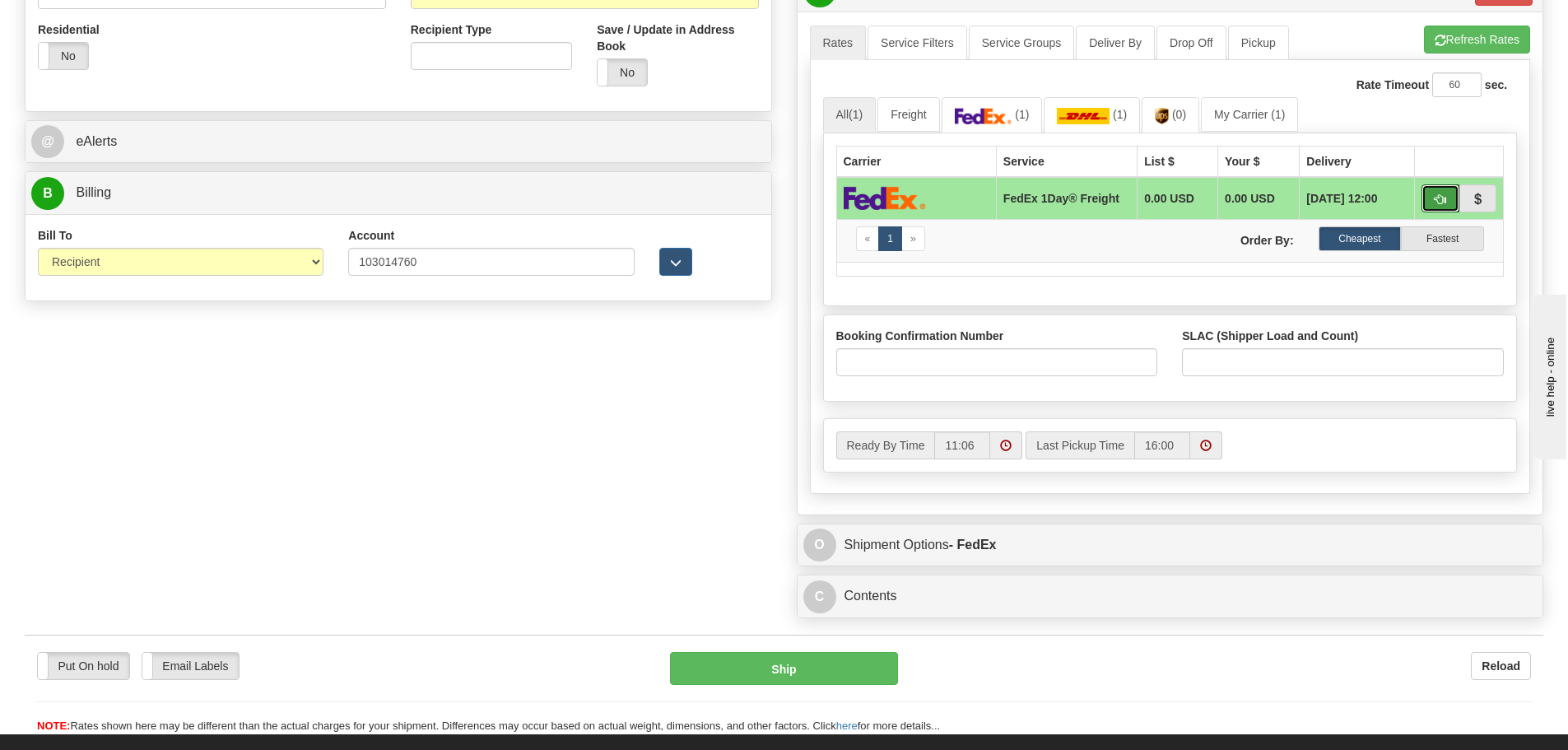
scroll to position [658, 0]
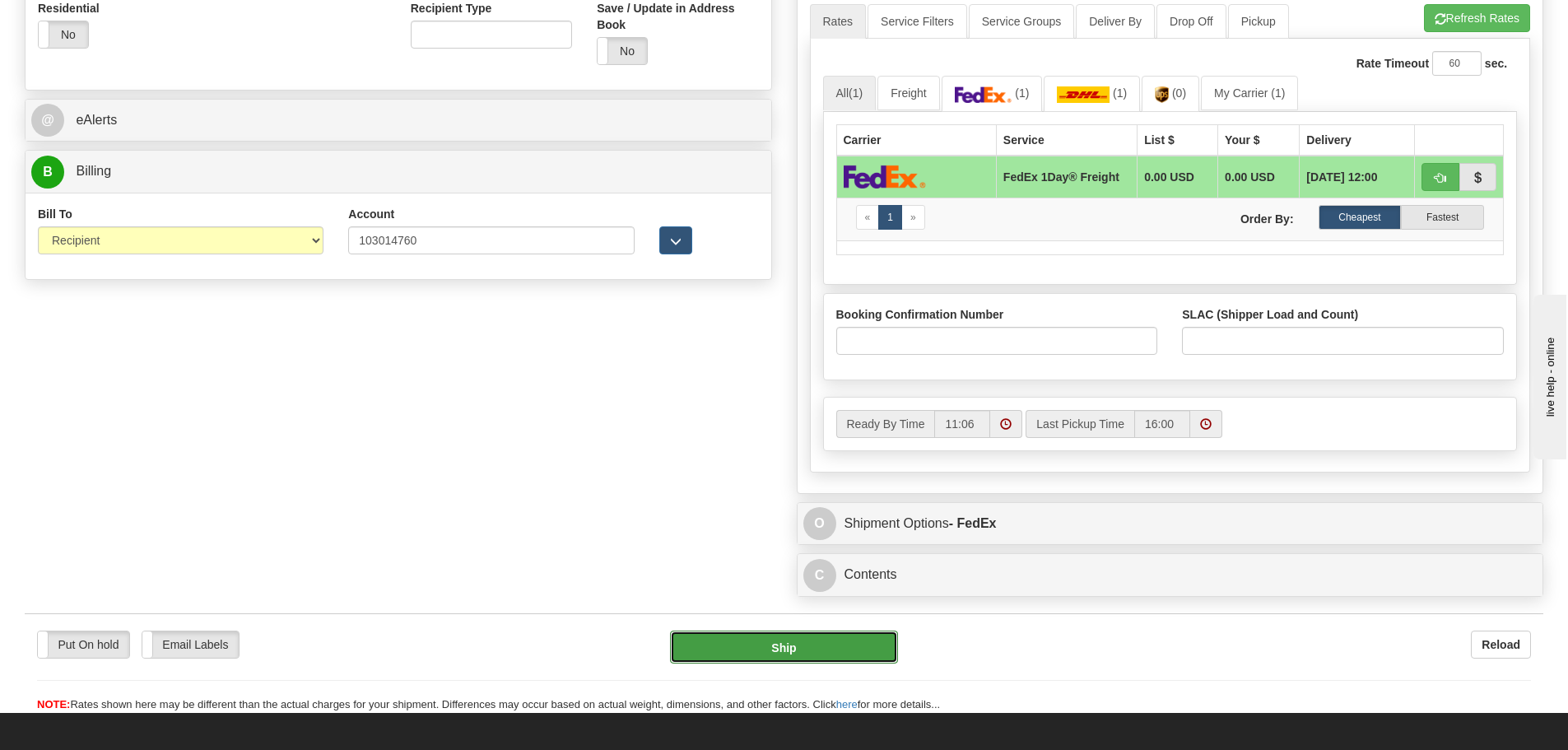
click at [778, 648] on button "Ship" at bounding box center [784, 646] width 228 height 33
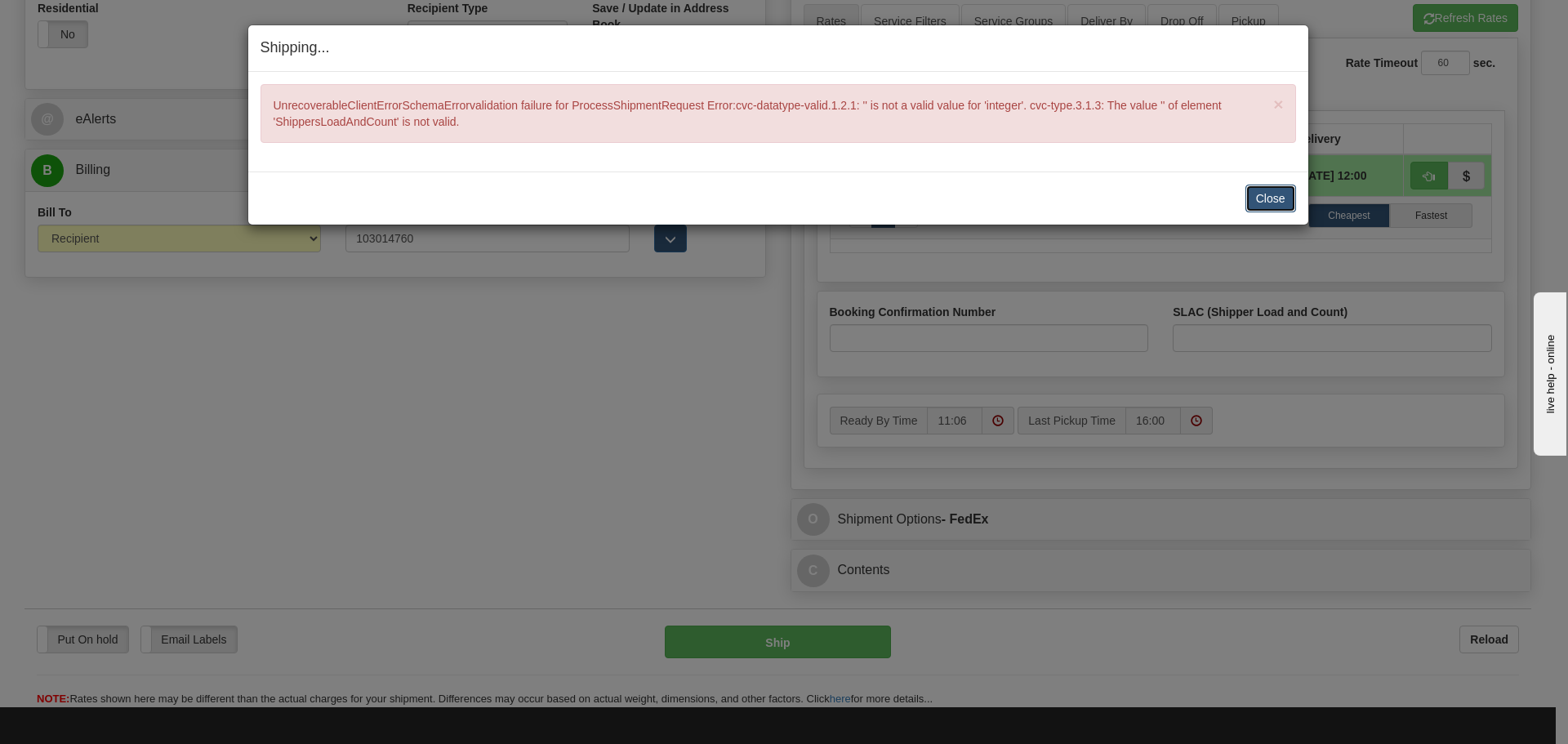
click at [1272, 200] on button "Close" at bounding box center [1270, 198] width 50 height 28
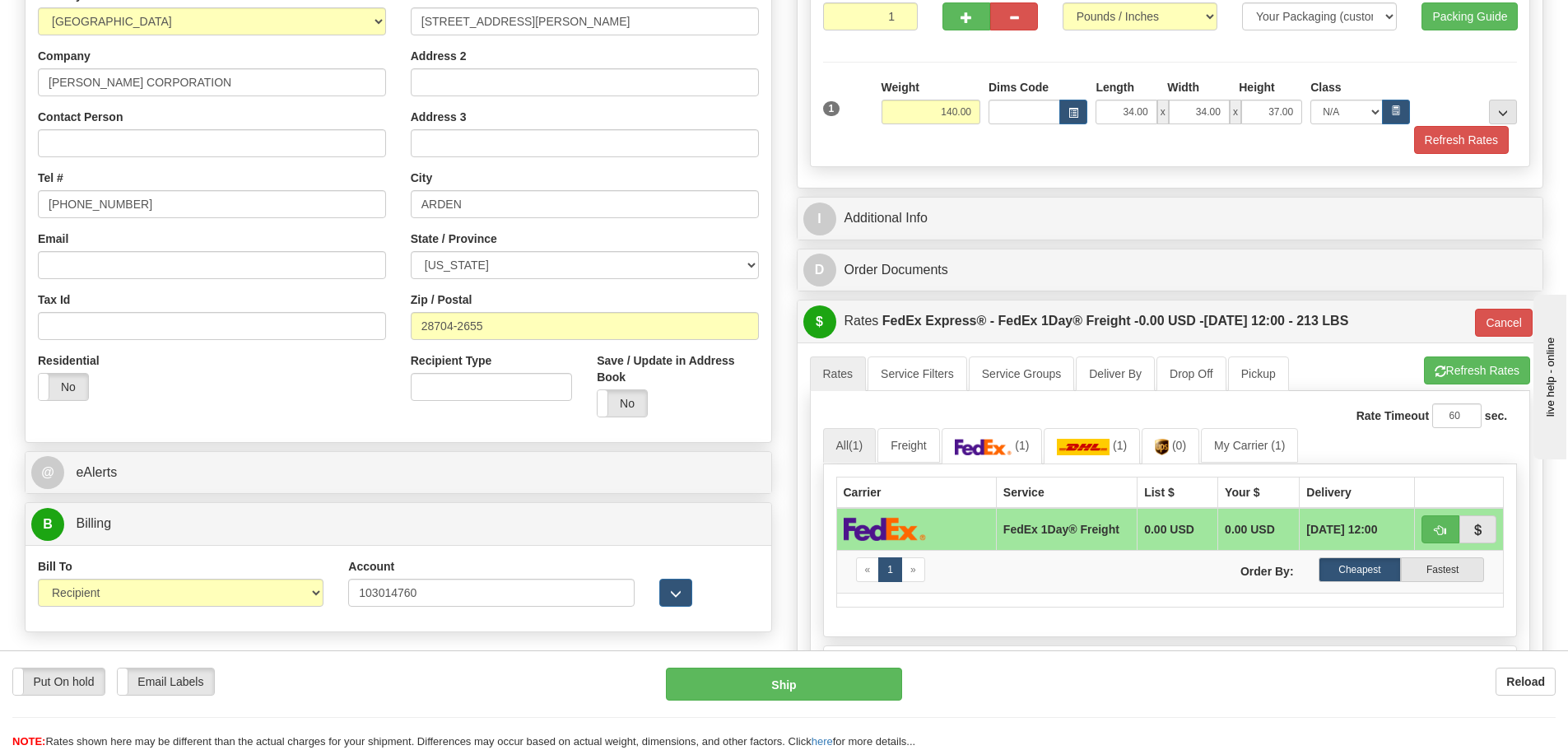
scroll to position [83, 0]
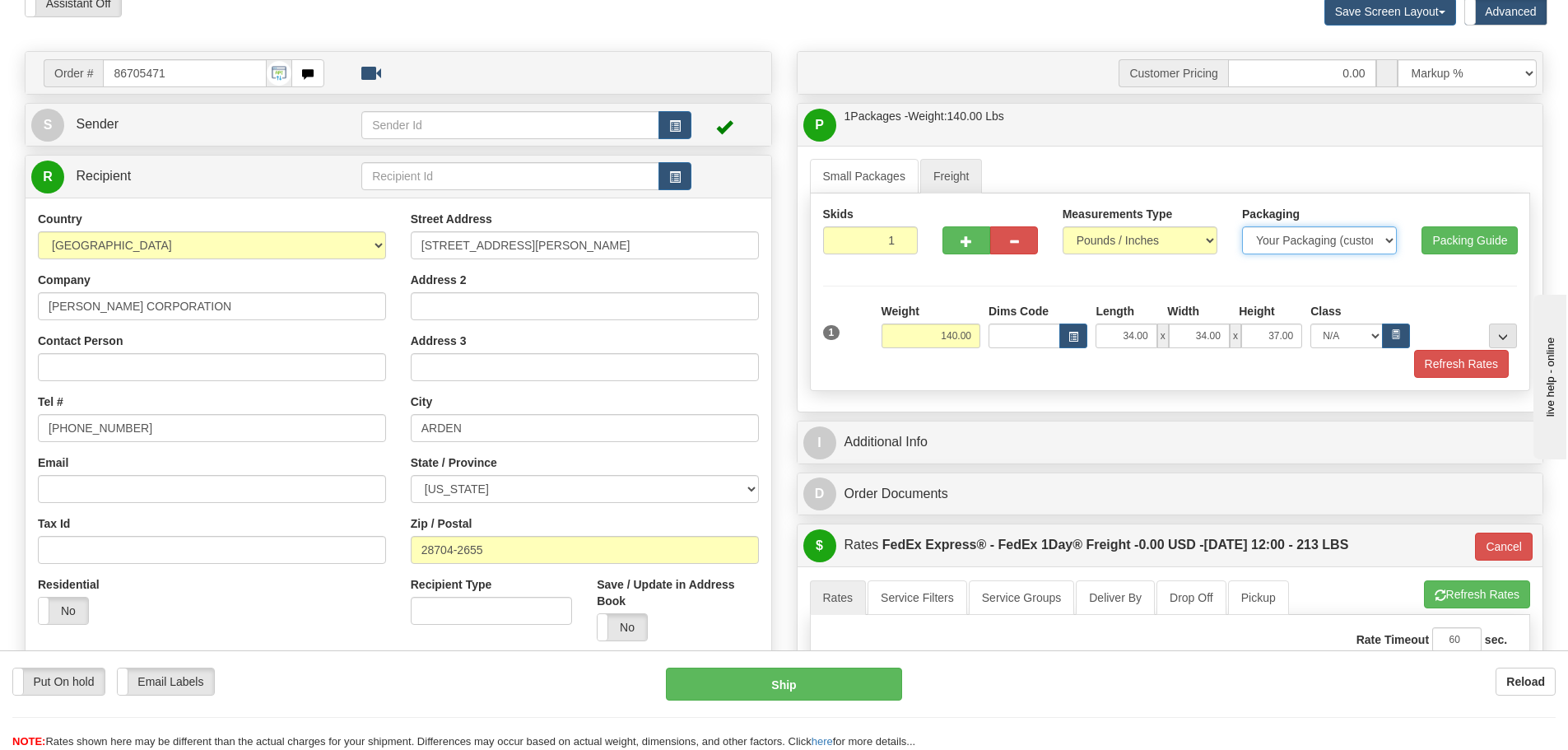
click at [1389, 239] on select "Your Packaging (customer supplied) Box (carrier supplied) Bundle Euro Pallet Pa…" at bounding box center [1319, 240] width 154 height 28
click at [858, 179] on link "Small Packages" at bounding box center [864, 176] width 109 height 35
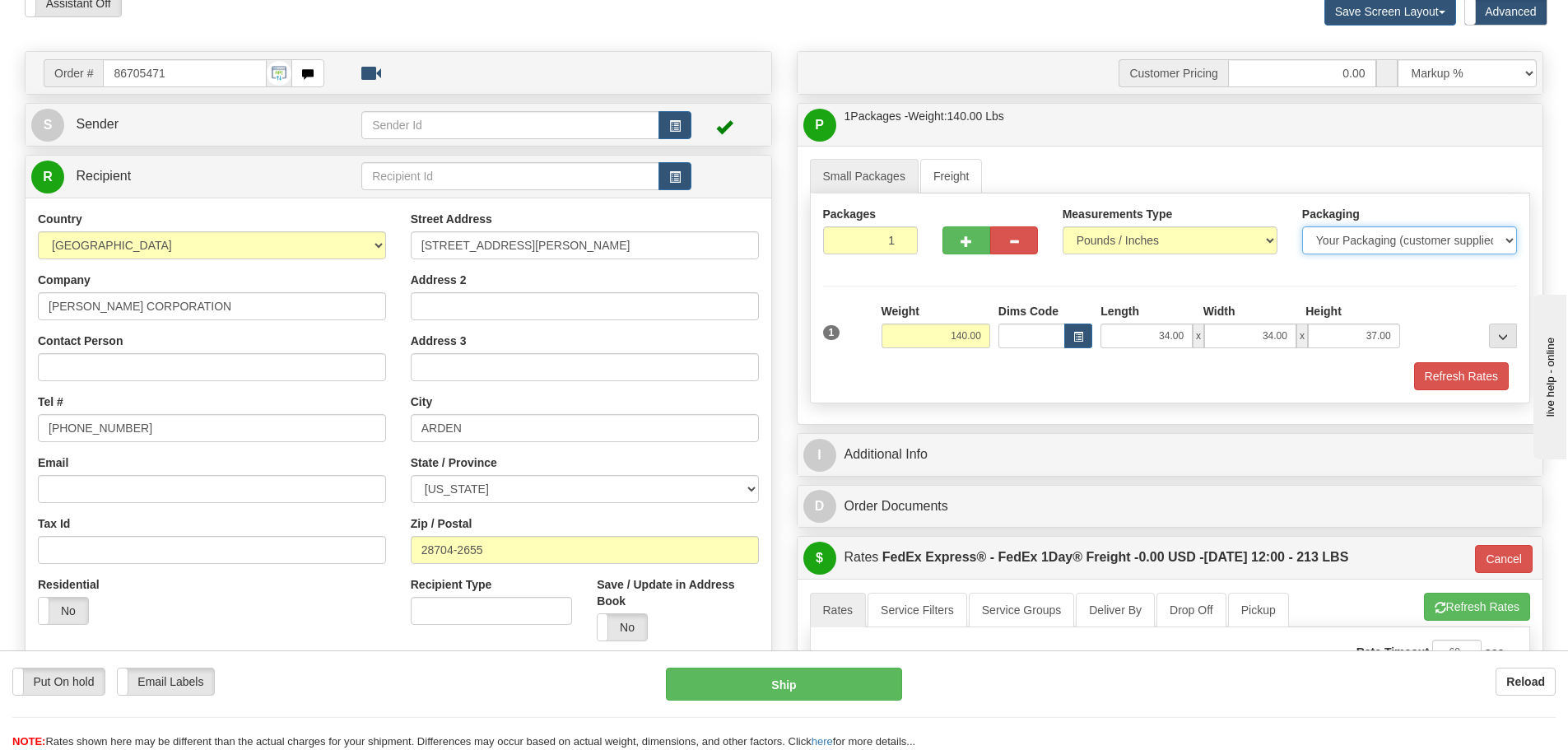
click at [1509, 242] on select "Your Packaging (customer supplied) Envelope (carrier supplied) Pack (carrier su…" at bounding box center [1409, 240] width 215 height 28
select select "22"
click at [1302, 226] on select "Your Packaging (customer supplied) Envelope (carrier supplied) Pack (carrier su…" at bounding box center [1409, 240] width 215 height 28
type input "70"
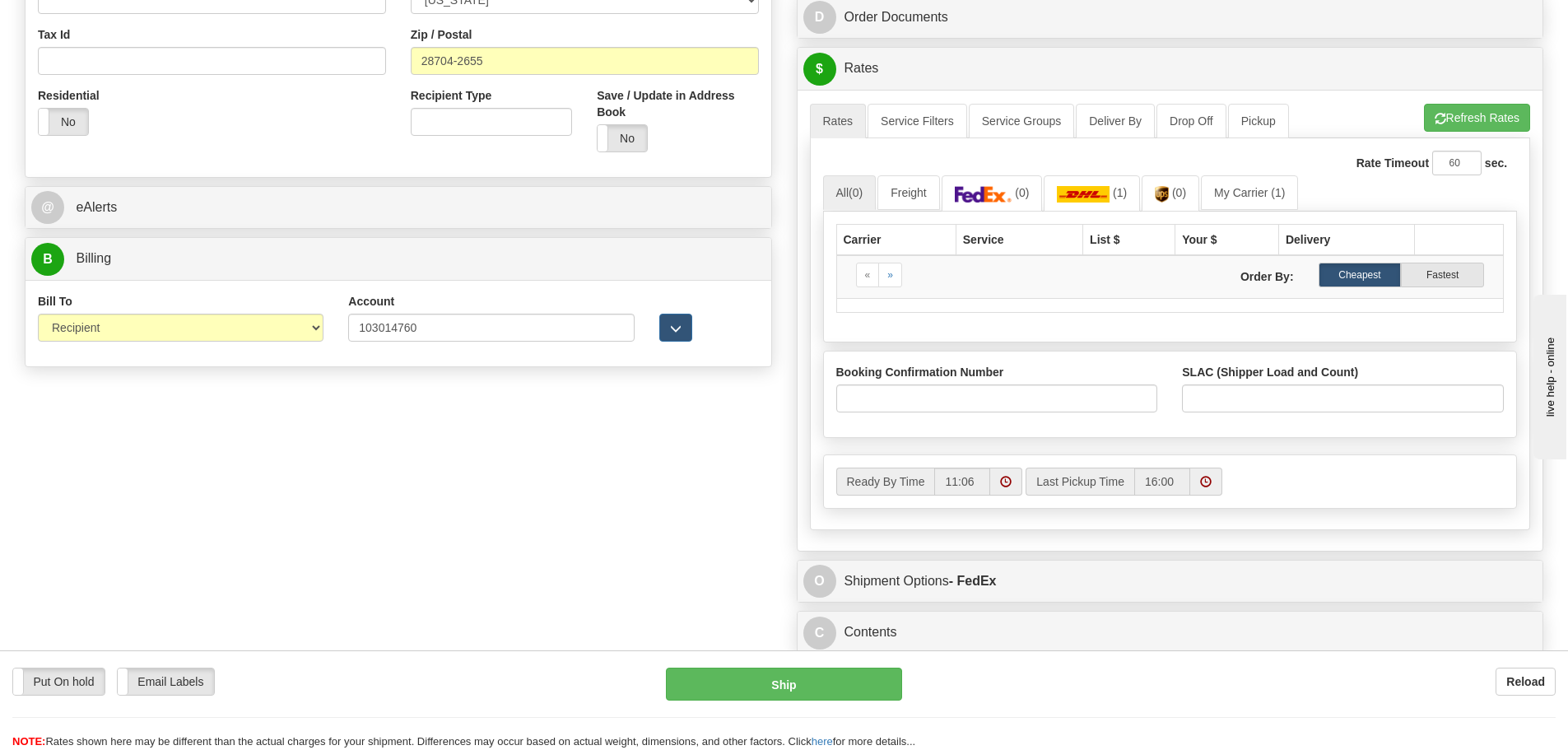
scroll to position [577, 0]
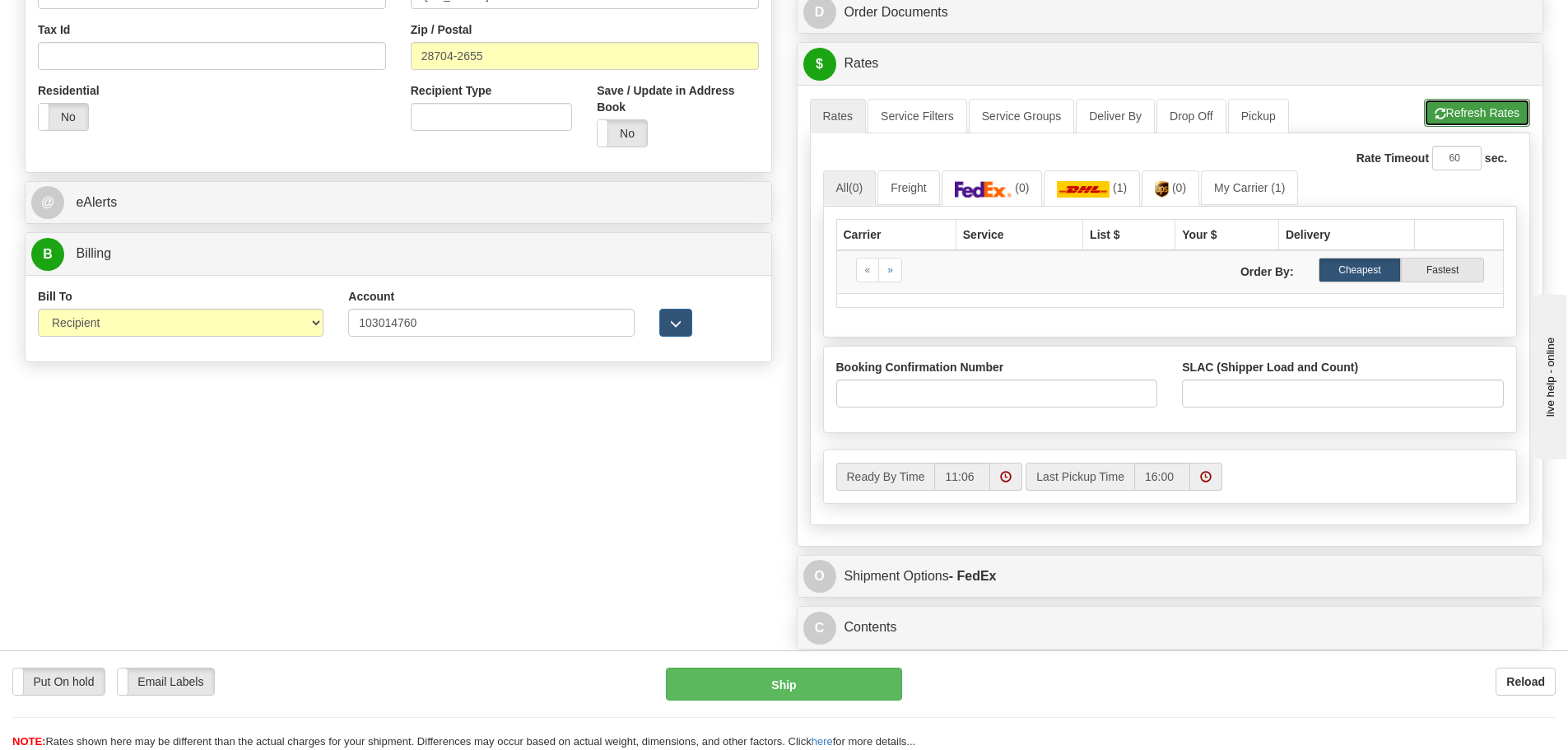
click at [1493, 107] on button "Refresh Rates" at bounding box center [1476, 113] width 106 height 28
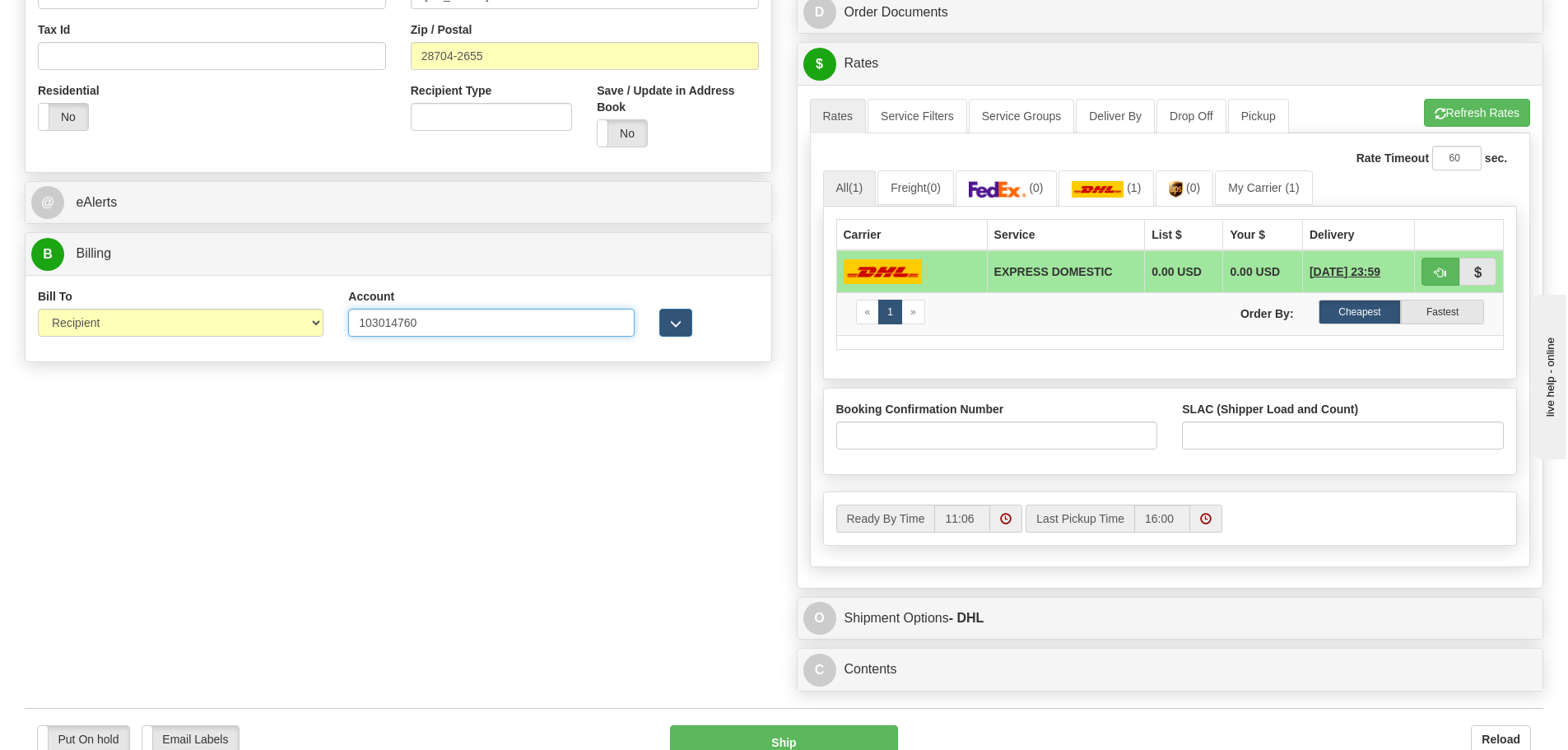
click at [448, 320] on input "103014760" at bounding box center [490, 322] width 286 height 28
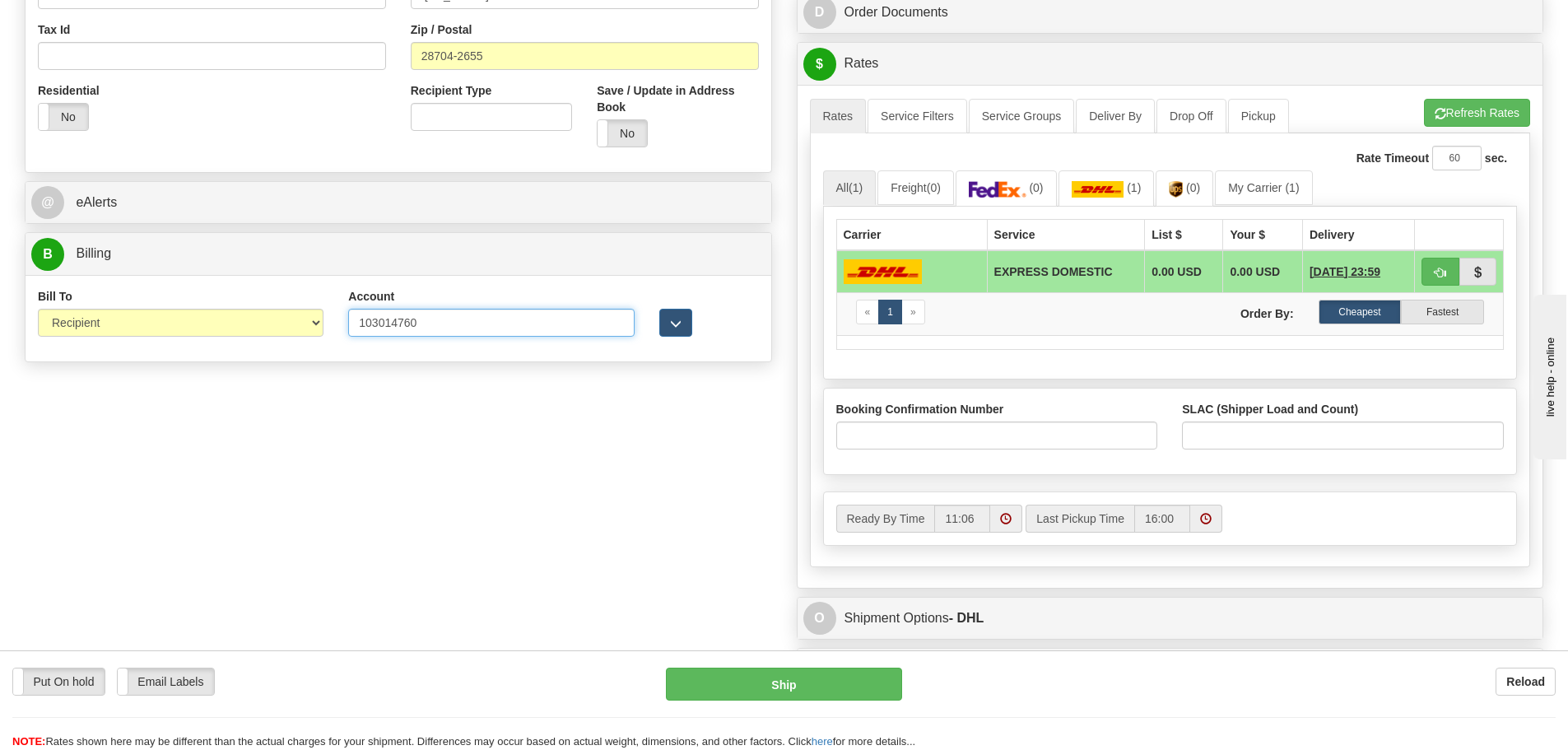
click button "Delete" at bounding box center [0, 0] width 0 height 0
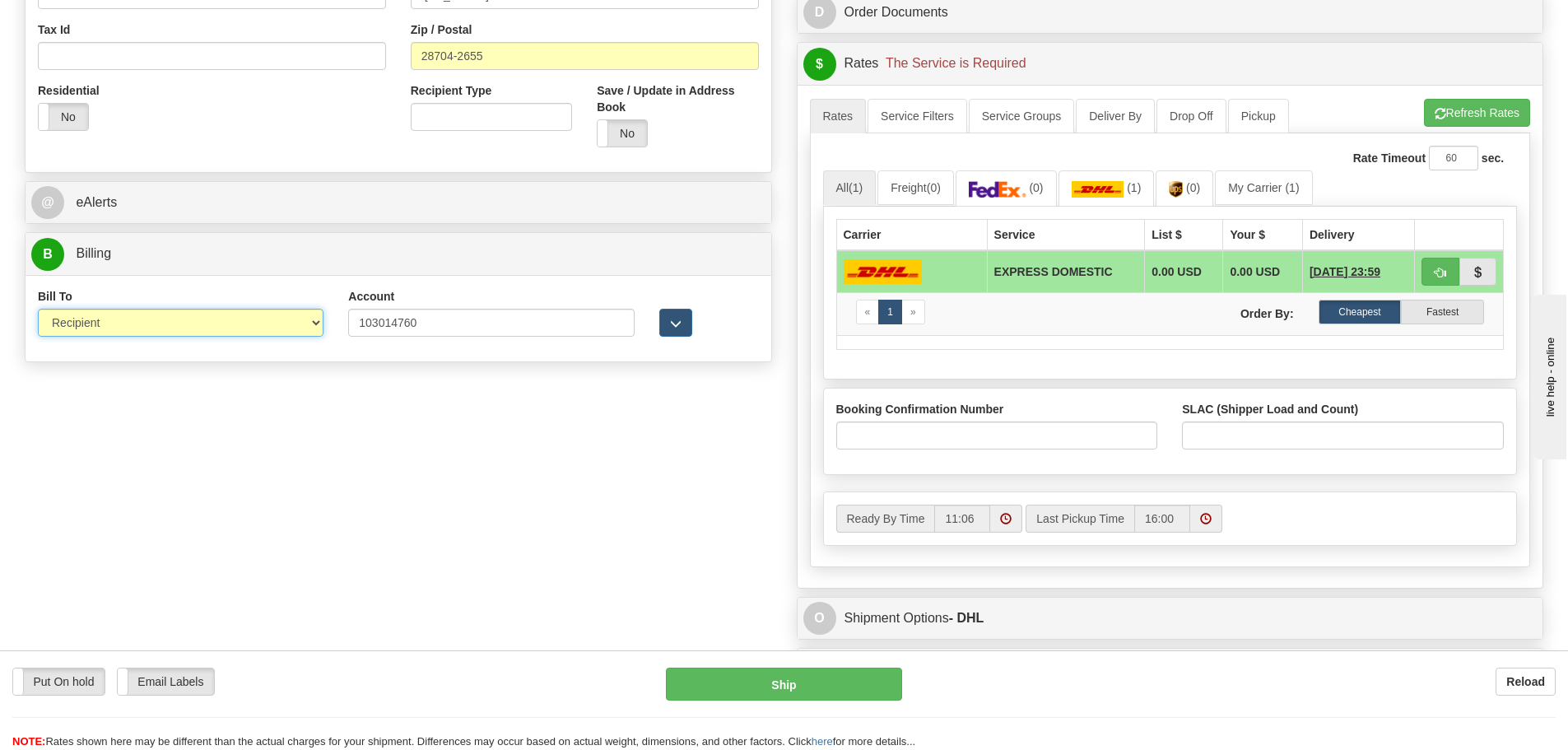
click at [312, 324] on select "Sender Recipient Third Party Collect" at bounding box center [181, 322] width 286 height 28
click at [38, 309] on select "Sender Recipient Third Party Collect" at bounding box center [181, 322] width 286 height 28
click at [1440, 113] on span "button" at bounding box center [1440, 114] width 12 height 11
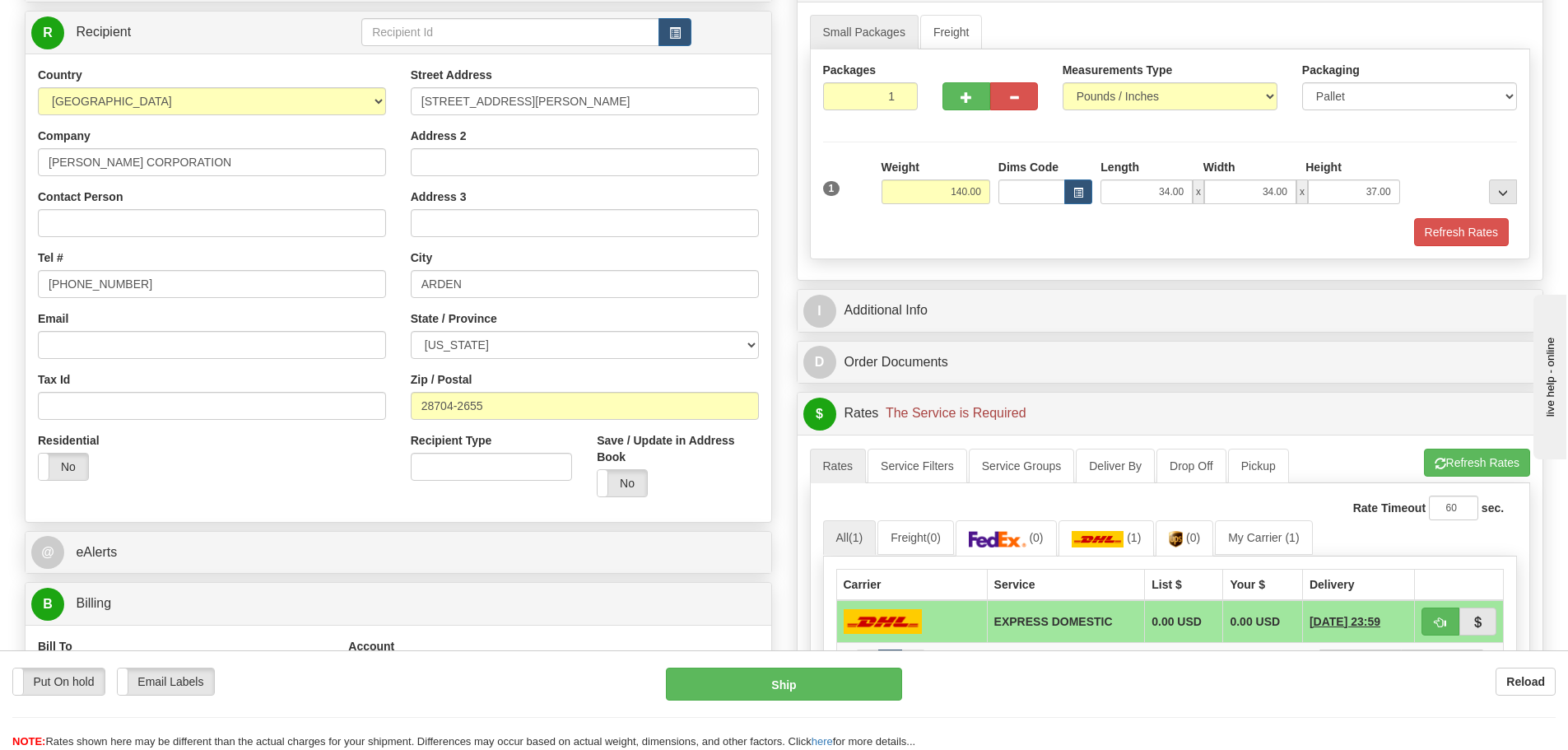
scroll to position [164, 0]
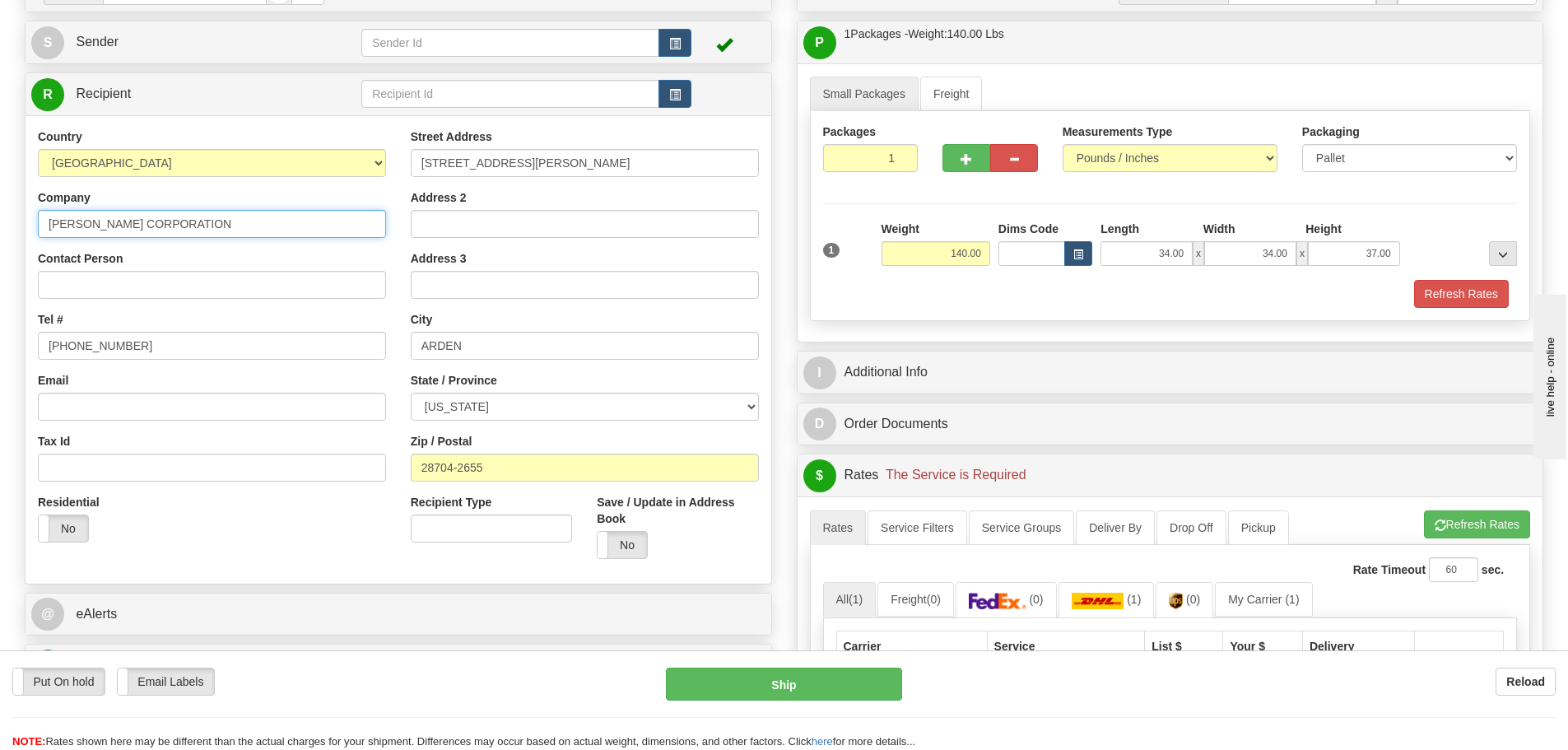
drag, startPoint x: 183, startPoint y: 224, endPoint x: 35, endPoint y: 222, distance: 148.0
click at [35, 222] on div "Country [GEOGRAPHIC_DATA] [GEOGRAPHIC_DATA] [GEOGRAPHIC_DATA] [GEOGRAPHIC_DATA]…" at bounding box center [212, 341] width 373 height 427
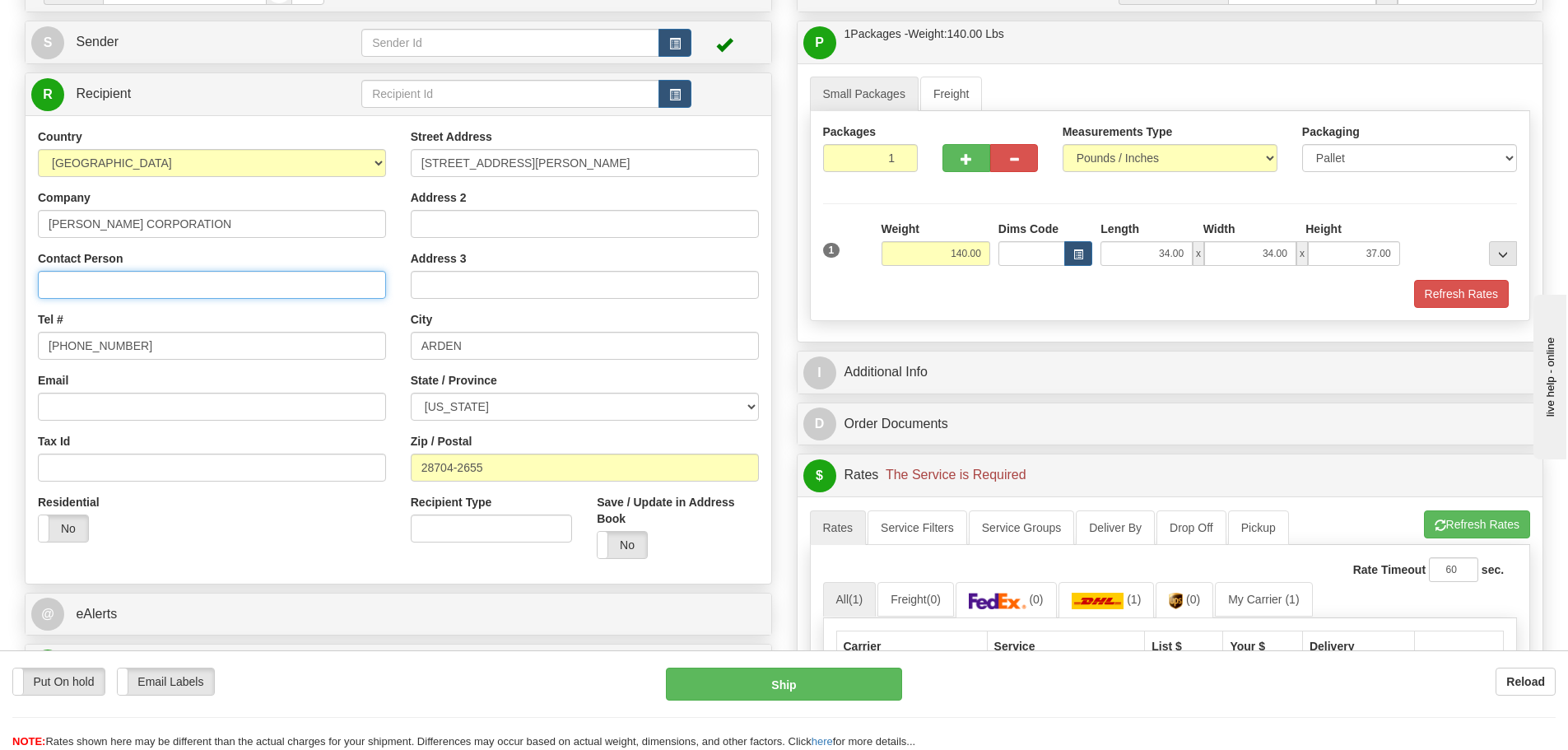
click at [78, 291] on input "Contact Person" at bounding box center [212, 284] width 348 height 28
paste input "[PERSON_NAME] CORPORATION"
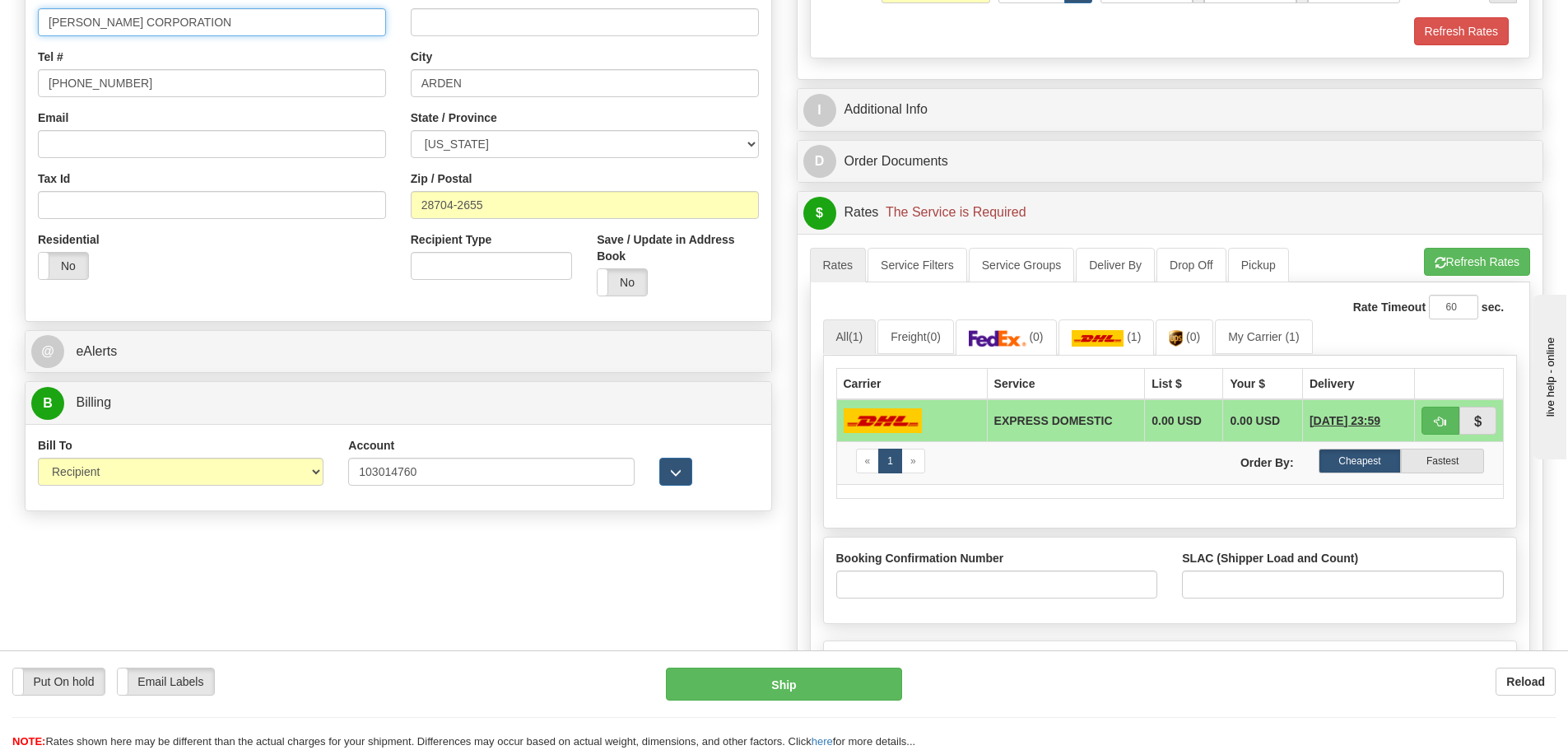
scroll to position [494, 0]
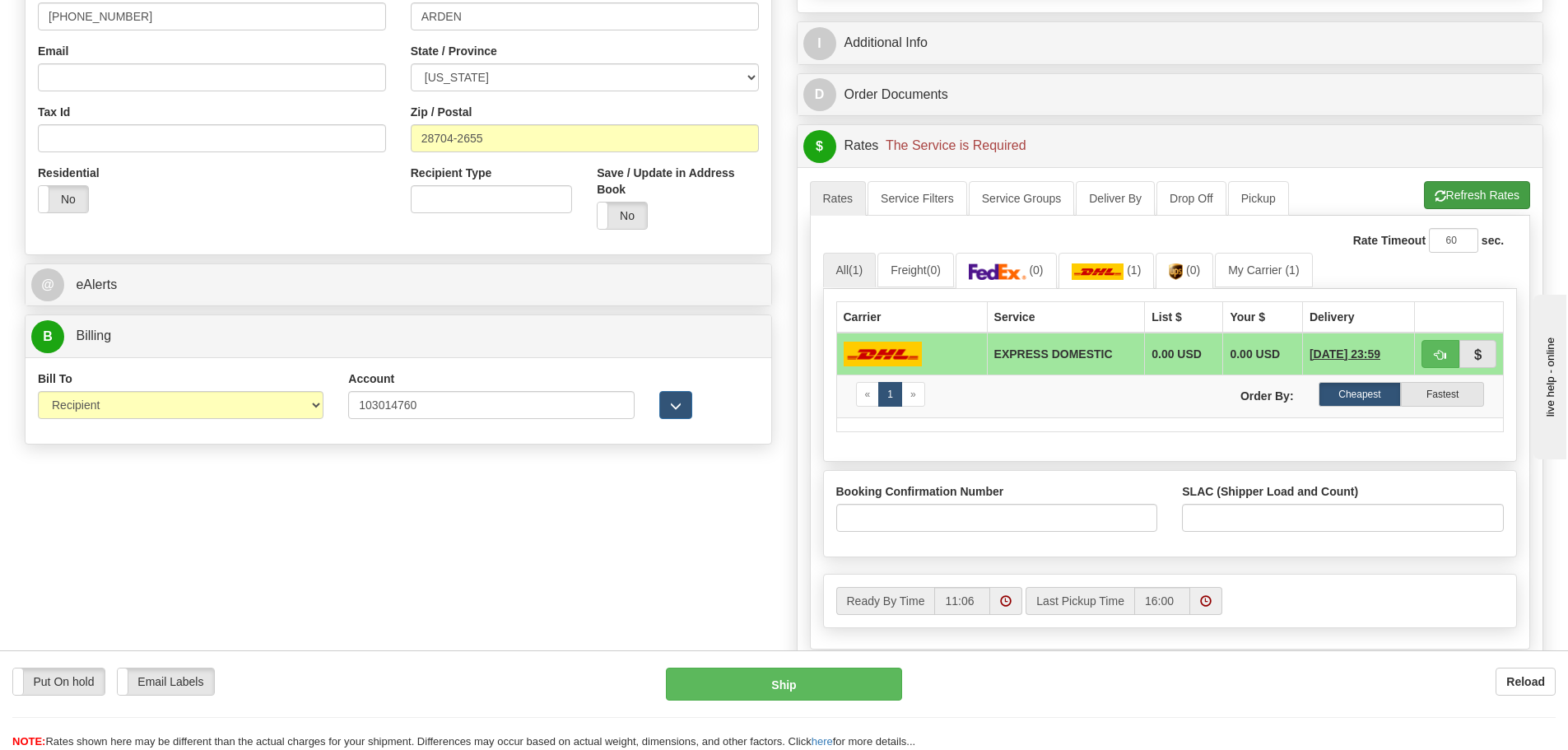
type input "[PERSON_NAME] CORPORATION"
click at [1466, 198] on button "Refresh Rates" at bounding box center [1476, 194] width 106 height 28
click at [452, 410] on input "103014760" at bounding box center [490, 405] width 286 height 28
click at [314, 407] on select "Sender Recipient Third Party Collect" at bounding box center [181, 405] width 286 height 28
click at [38, 391] on select "Sender Recipient Third Party Collect" at bounding box center [181, 405] width 286 height 28
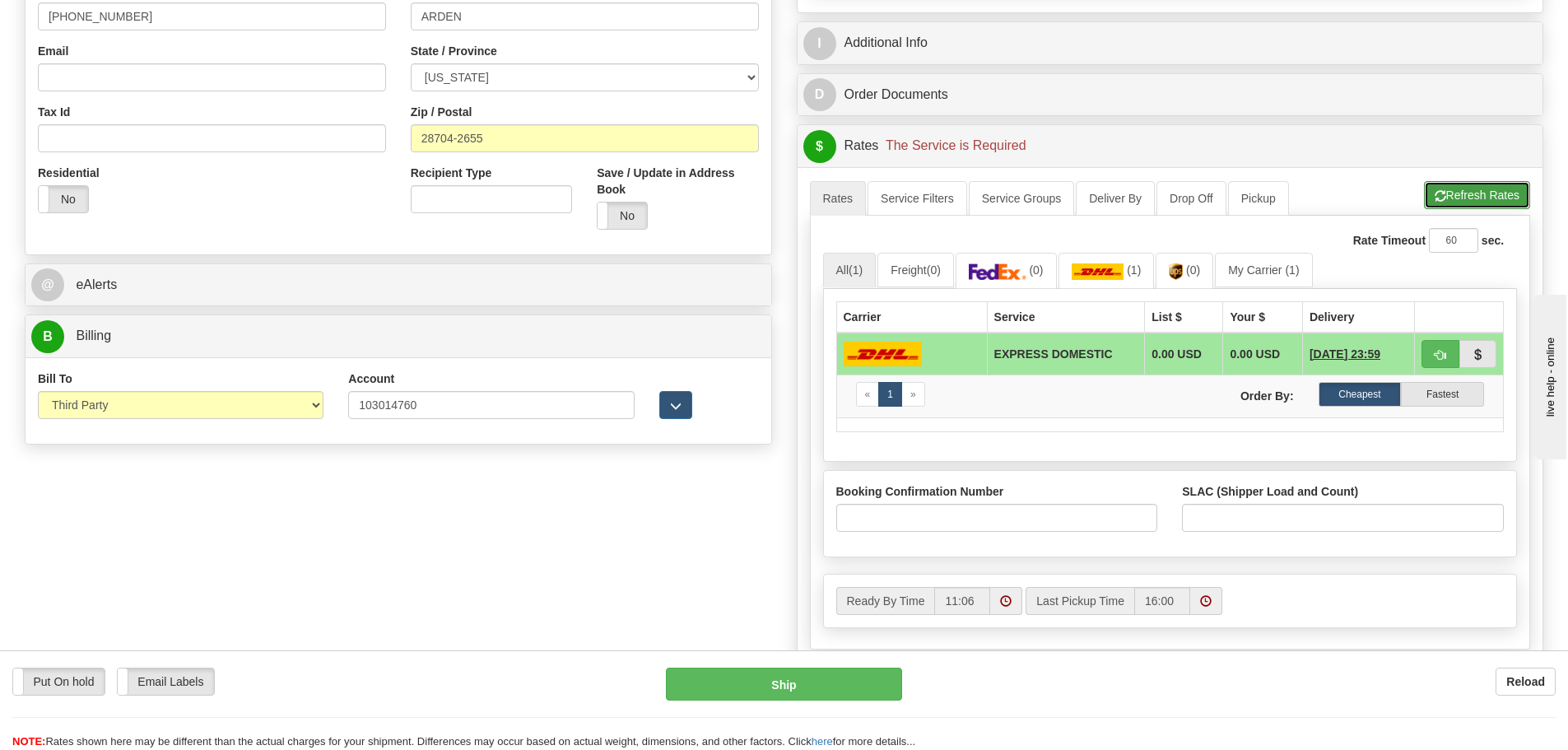
click at [1471, 195] on button "Refresh Rates" at bounding box center [1476, 194] width 106 height 28
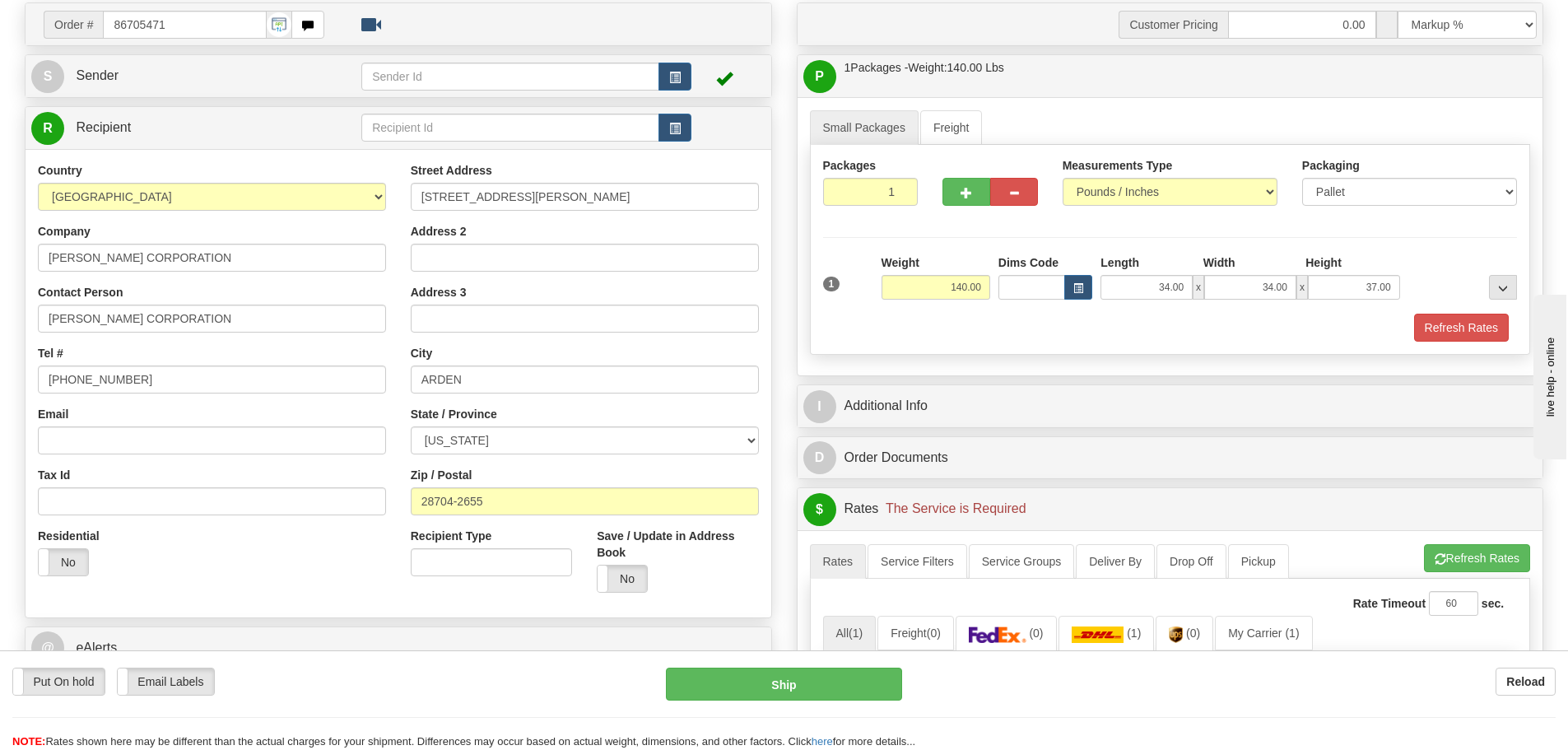
scroll to position [330, 0]
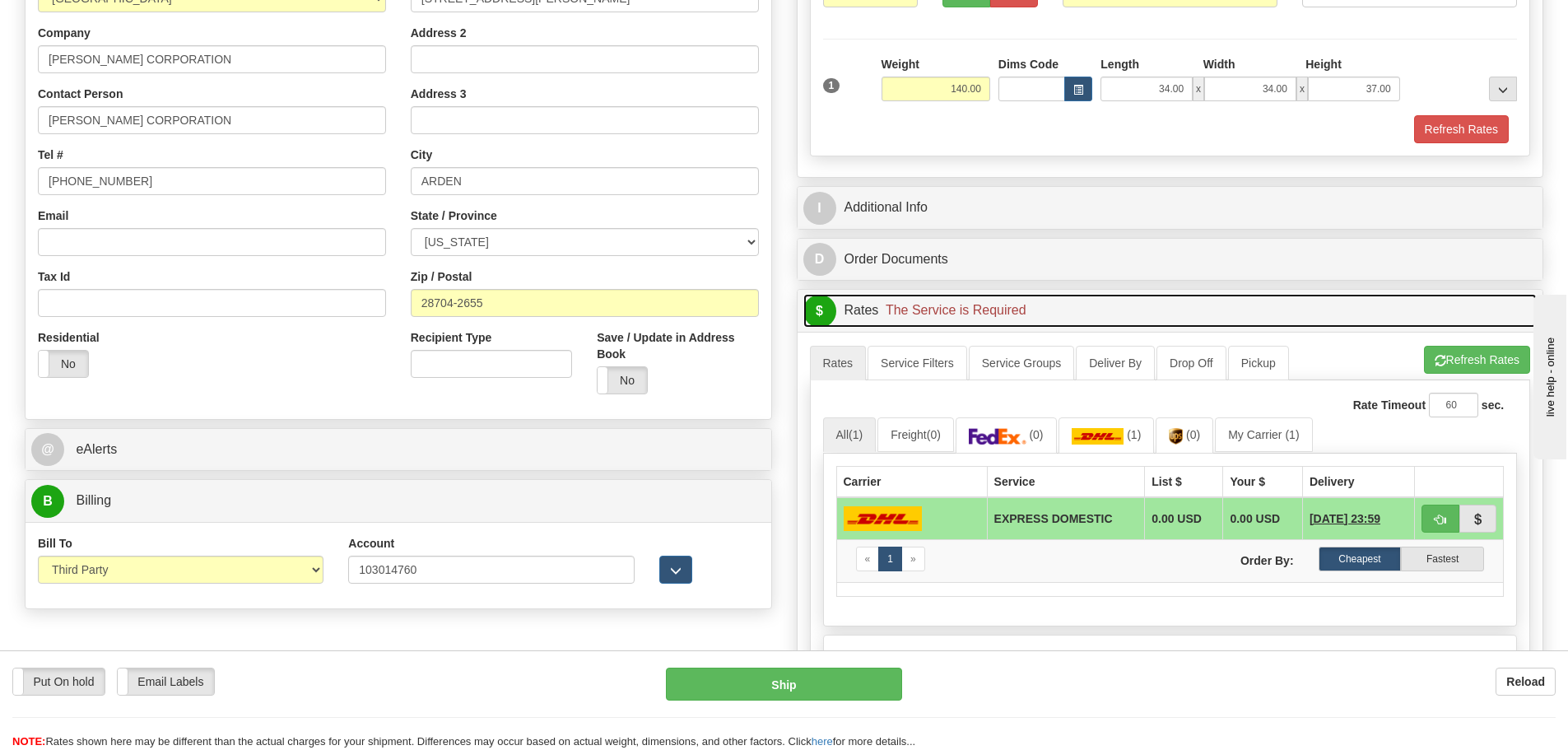
click at [828, 315] on span "$" at bounding box center [820, 311] width 33 height 33
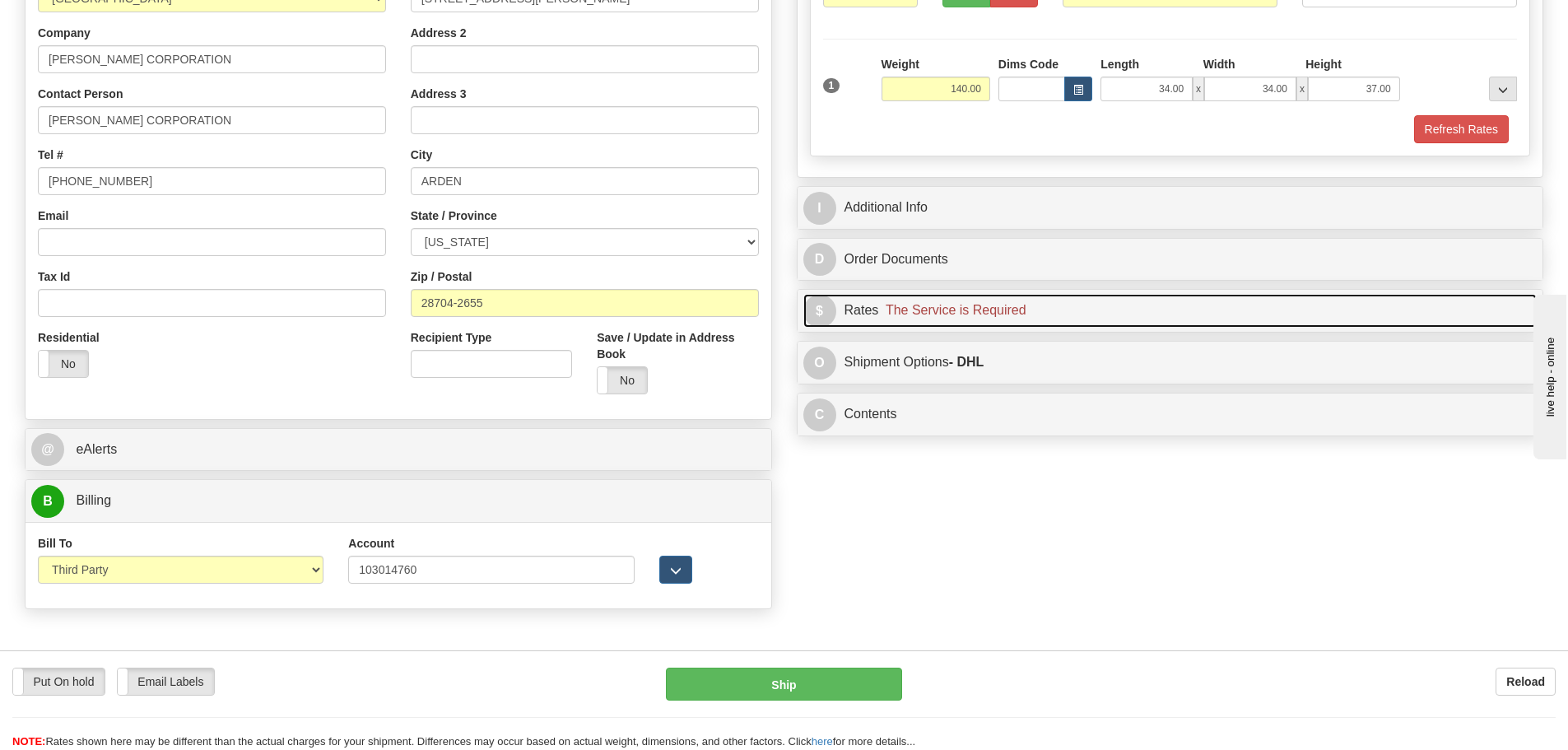
click at [827, 315] on span "$" at bounding box center [820, 311] width 33 height 33
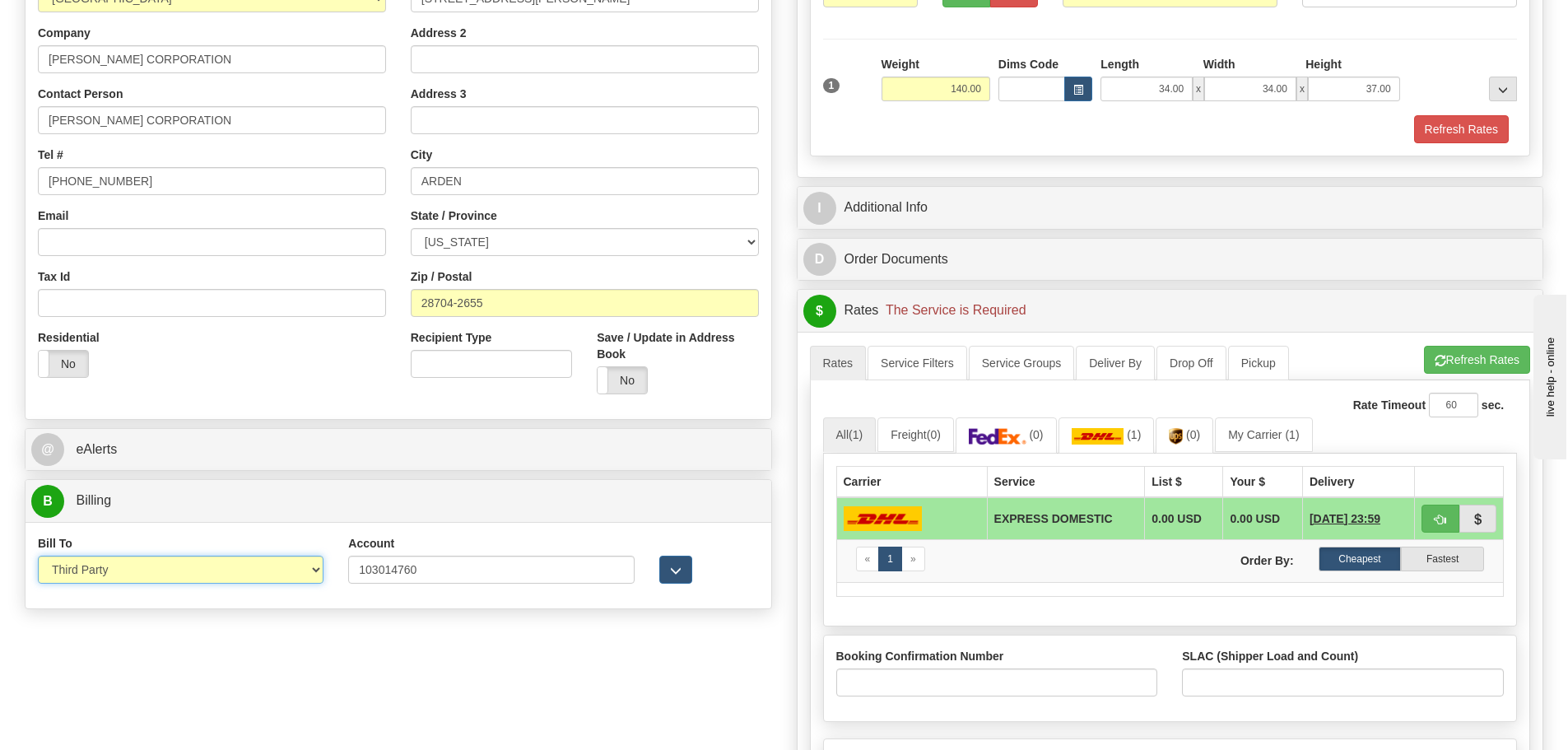
click at [315, 568] on select "Sender Recipient Third Party Collect" at bounding box center [181, 569] width 286 height 28
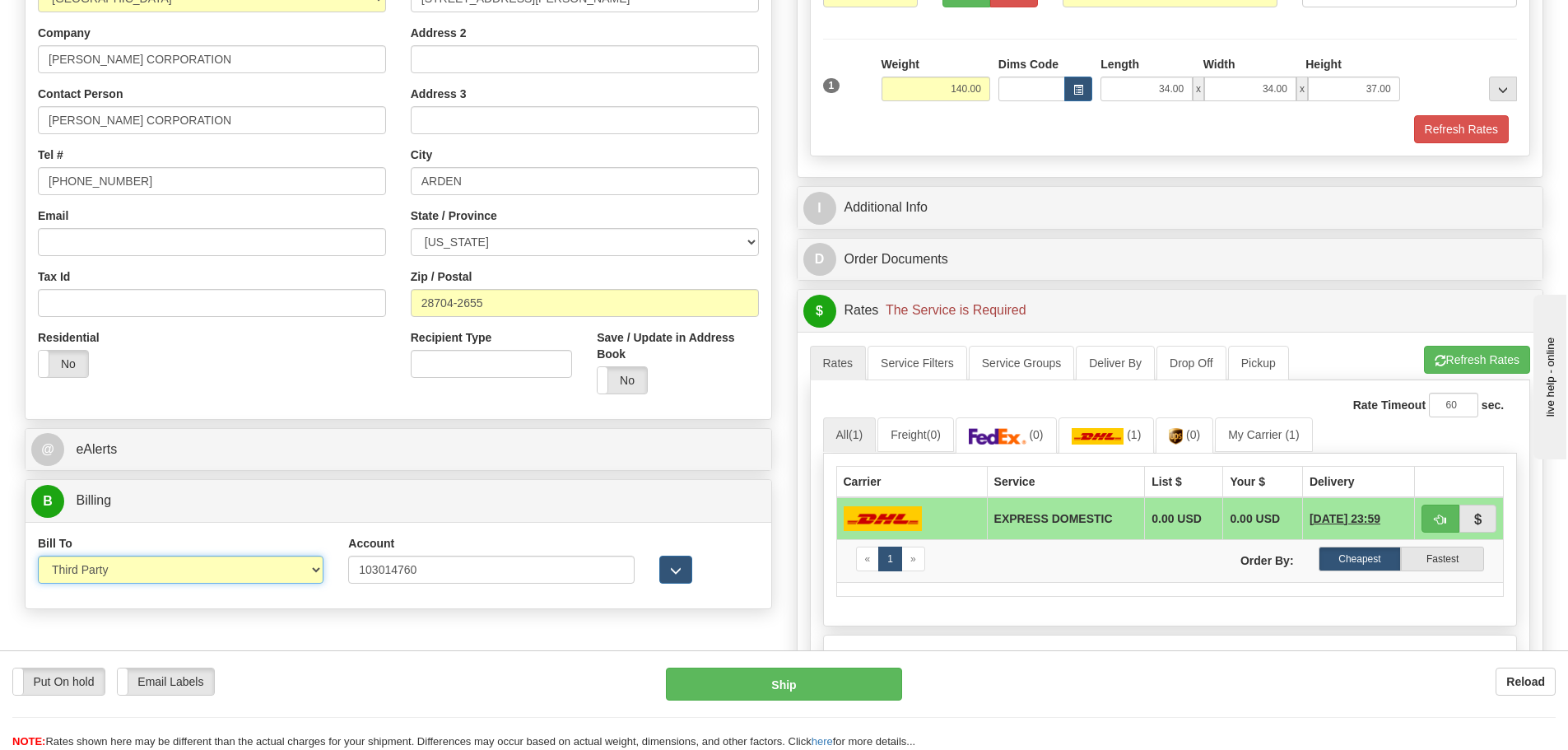
select select "2"
click at [38, 556] on select "Sender Recipient Third Party Collect" at bounding box center [181, 569] width 286 height 28
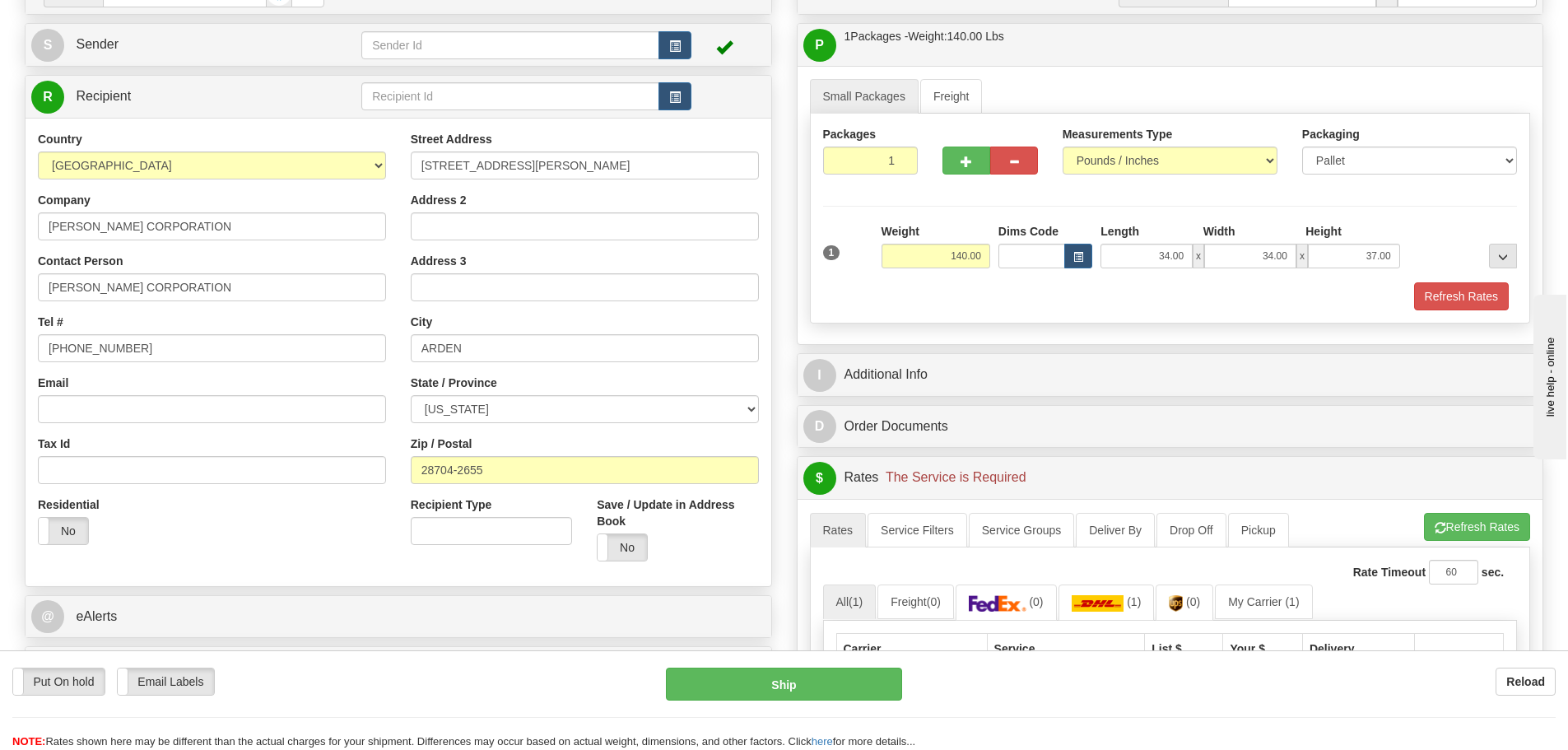
scroll to position [0, 0]
